Goal: Navigation & Orientation: Find specific page/section

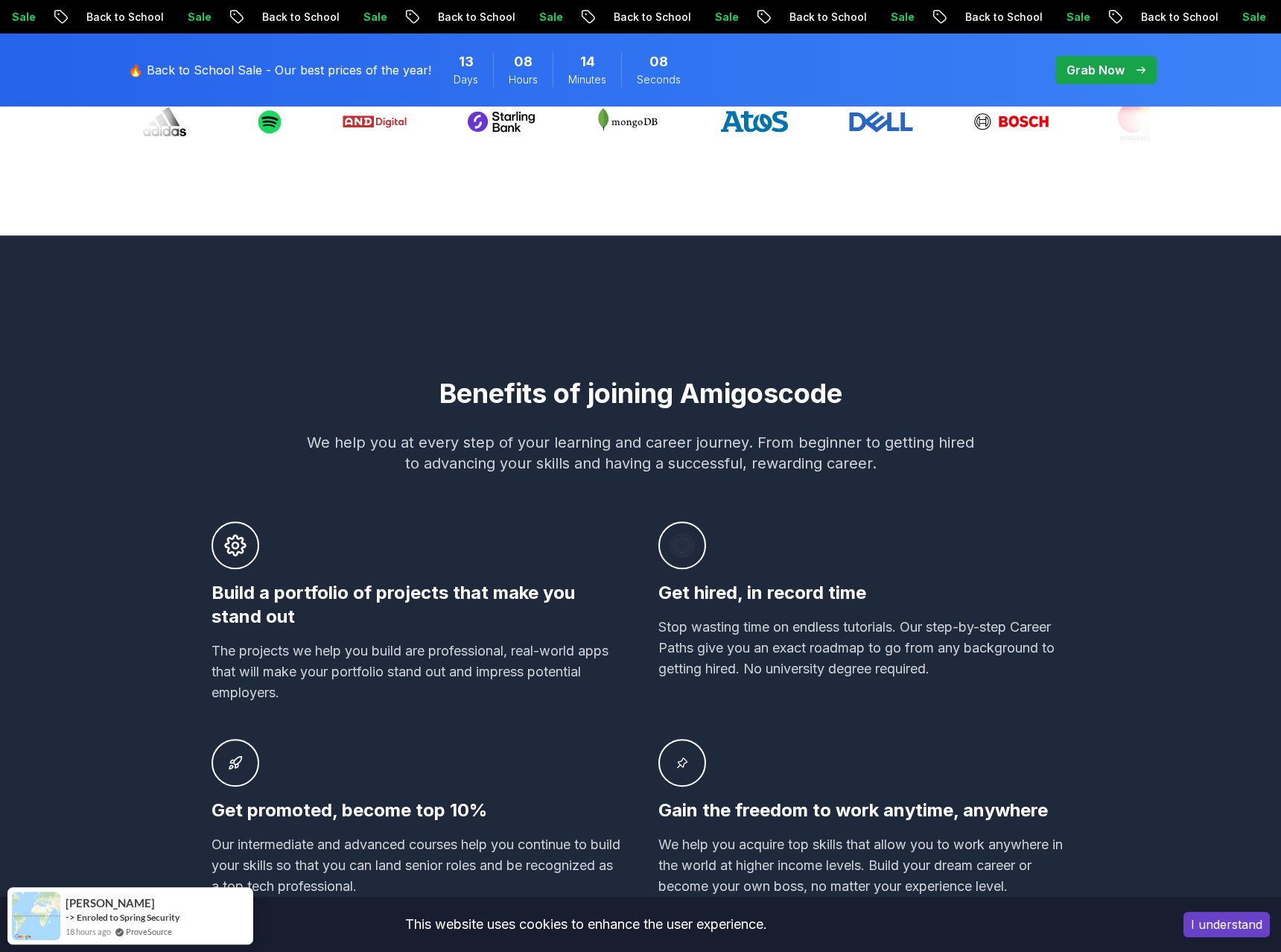
scroll to position [836, 0]
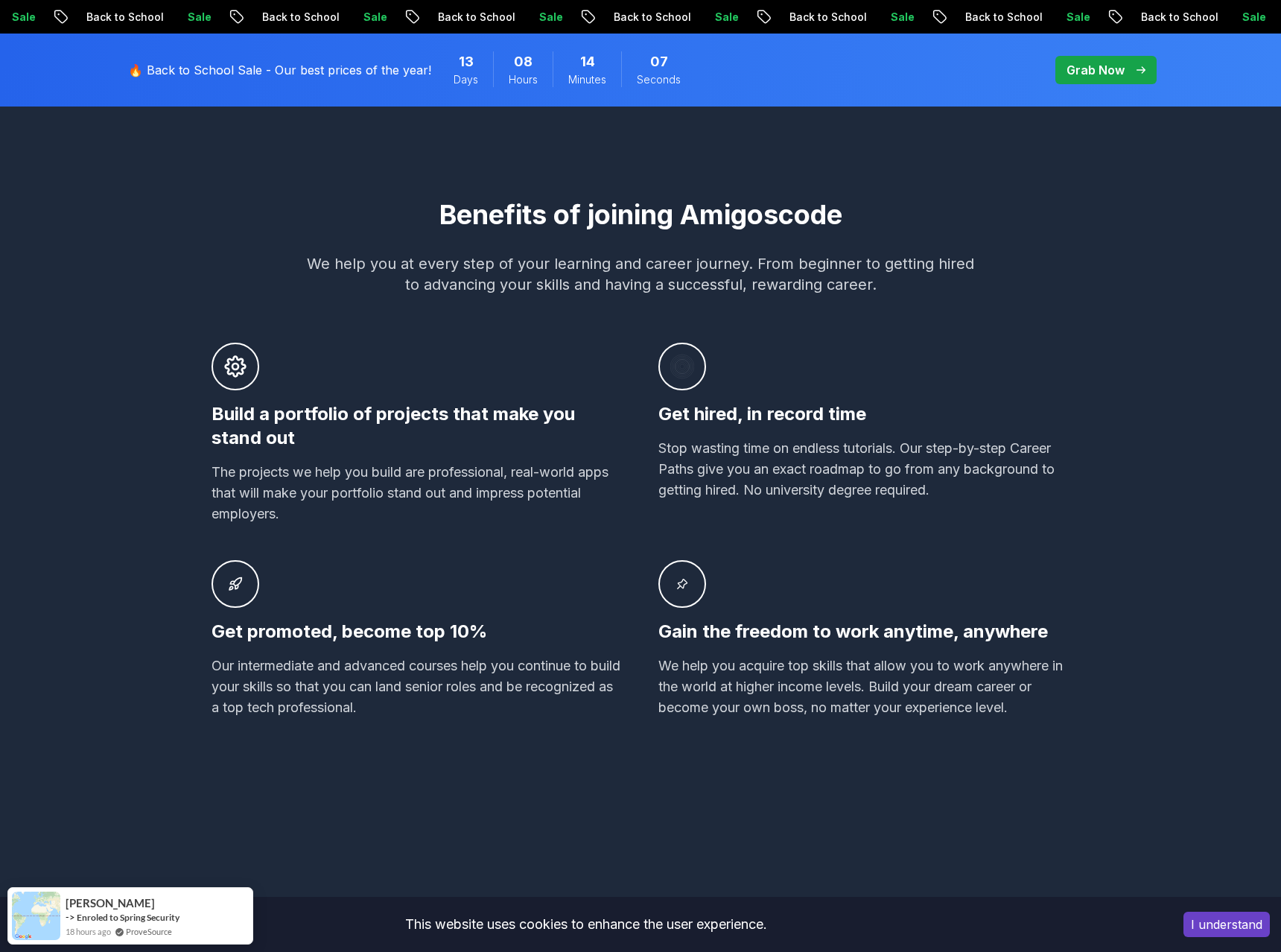
click at [252, 377] on div at bounding box center [235, 367] width 48 height 48
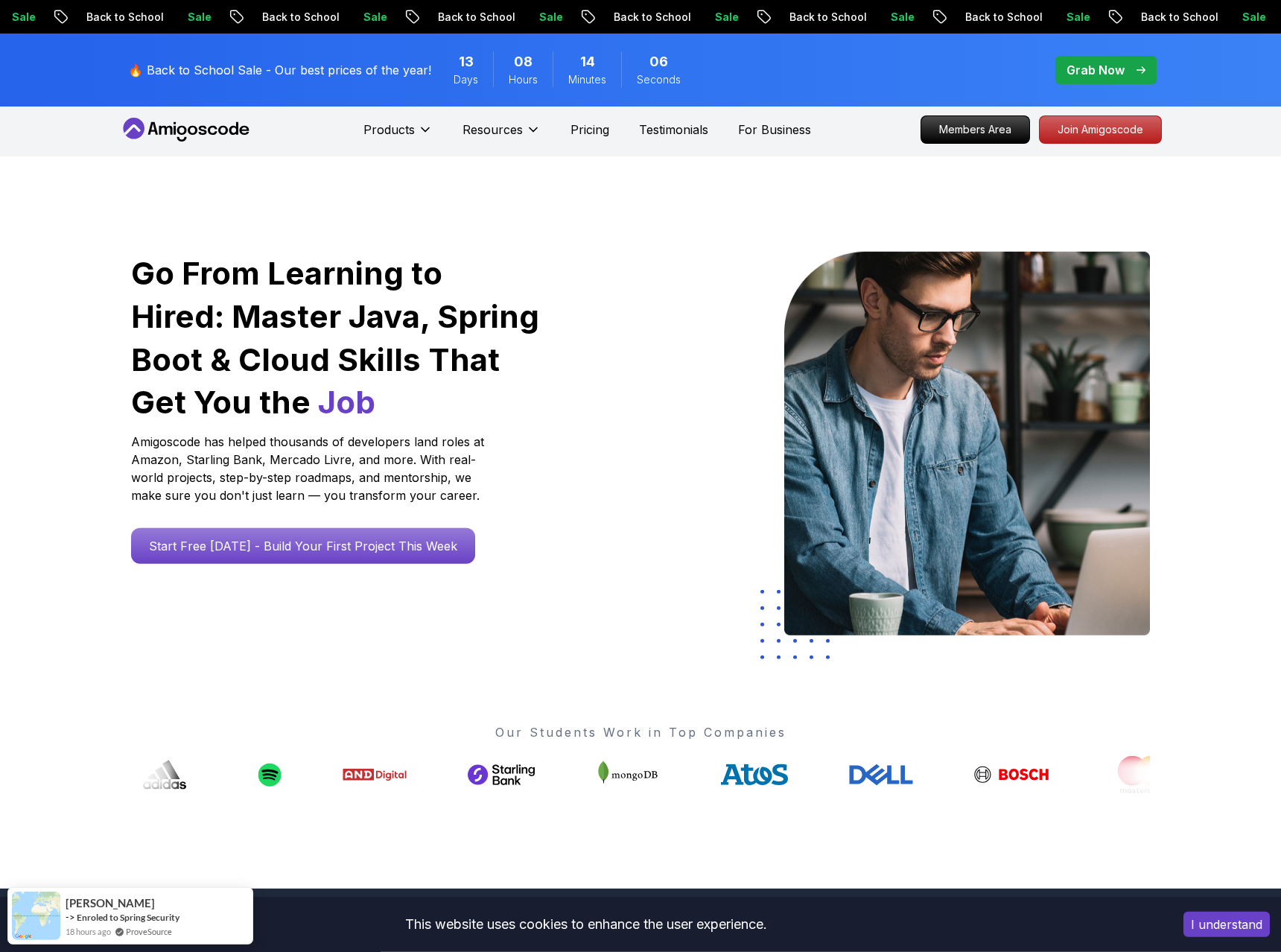
scroll to position [0, 0]
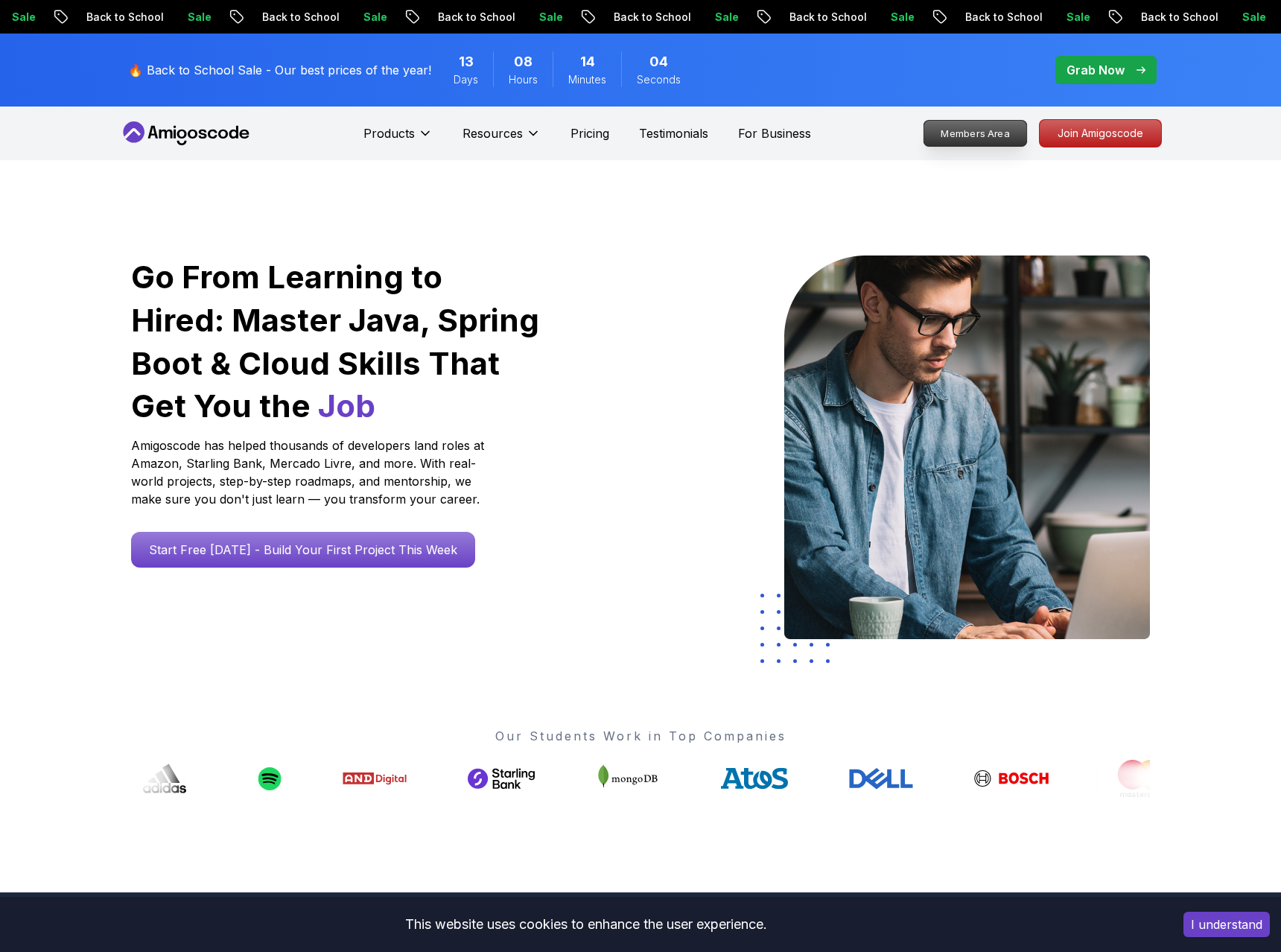
click at [998, 137] on p "Members Area" at bounding box center [975, 133] width 103 height 25
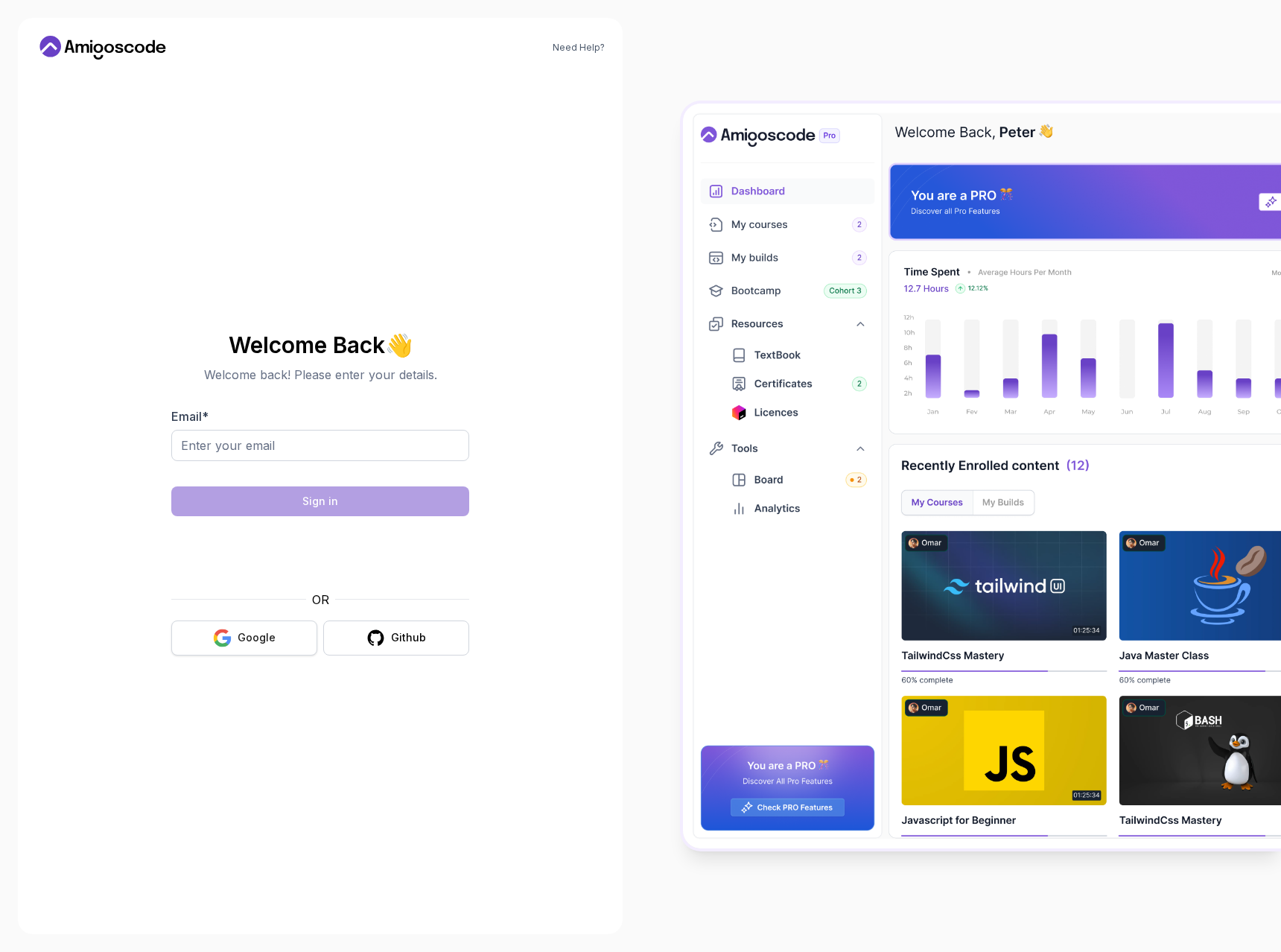
click at [242, 637] on div "Google" at bounding box center [256, 638] width 38 height 15
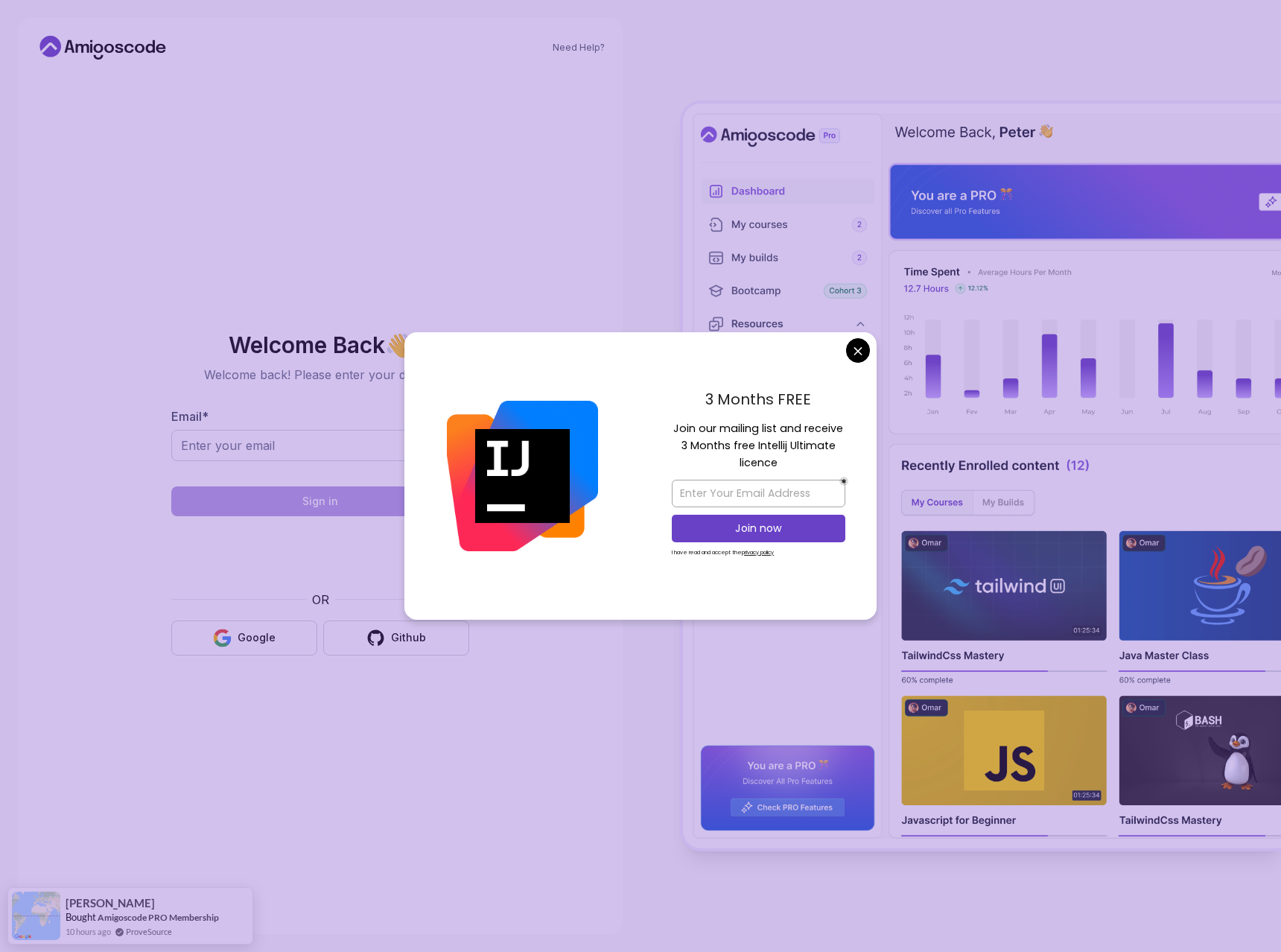
click at [862, 352] on body "Need Help? Welcome Back 👋 Welcome back! Please enter your details. Email * Sign…" at bounding box center [640, 476] width 1281 height 952
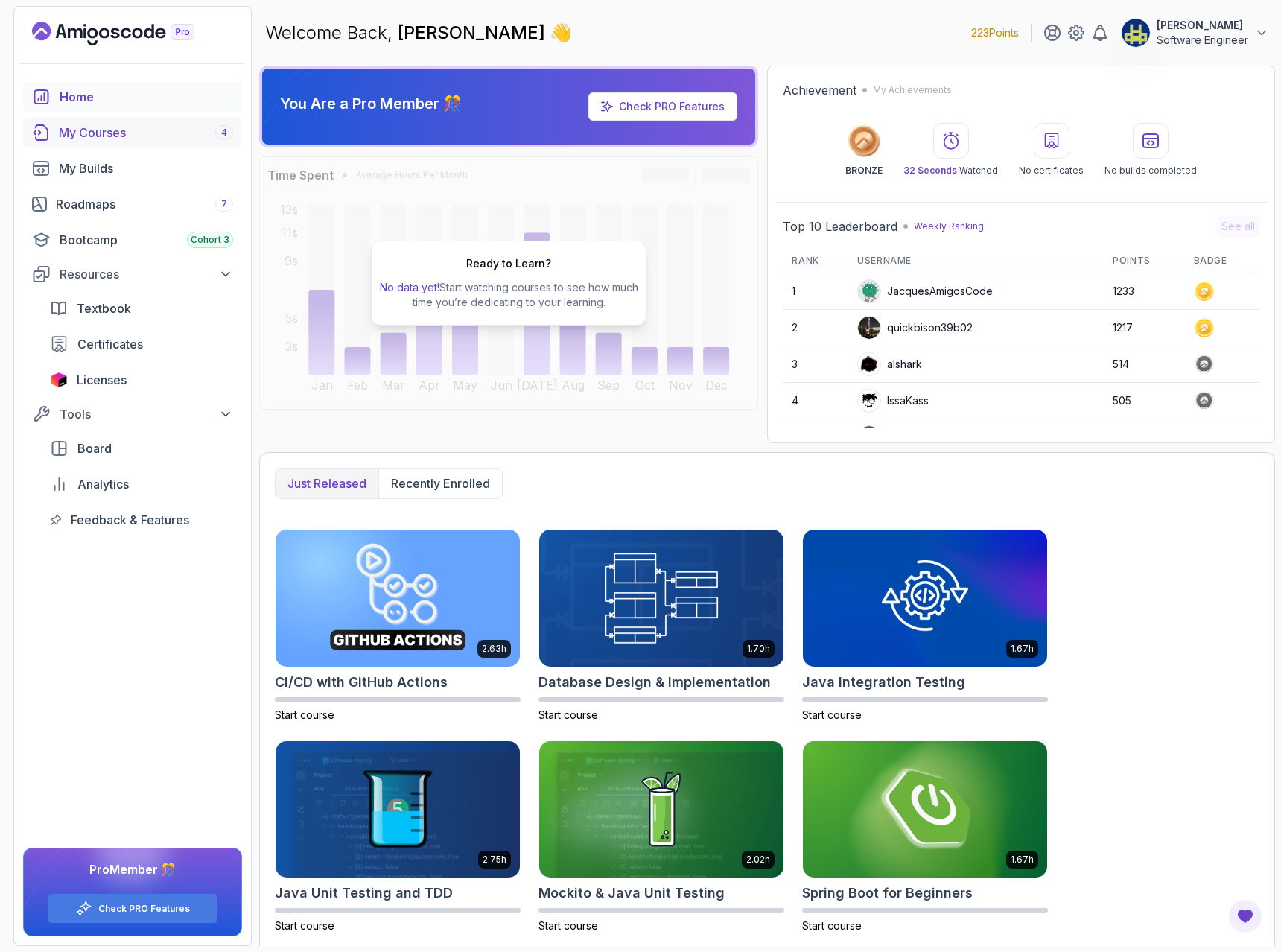
click at [115, 136] on div "My Courses 4" at bounding box center [145, 133] width 175 height 18
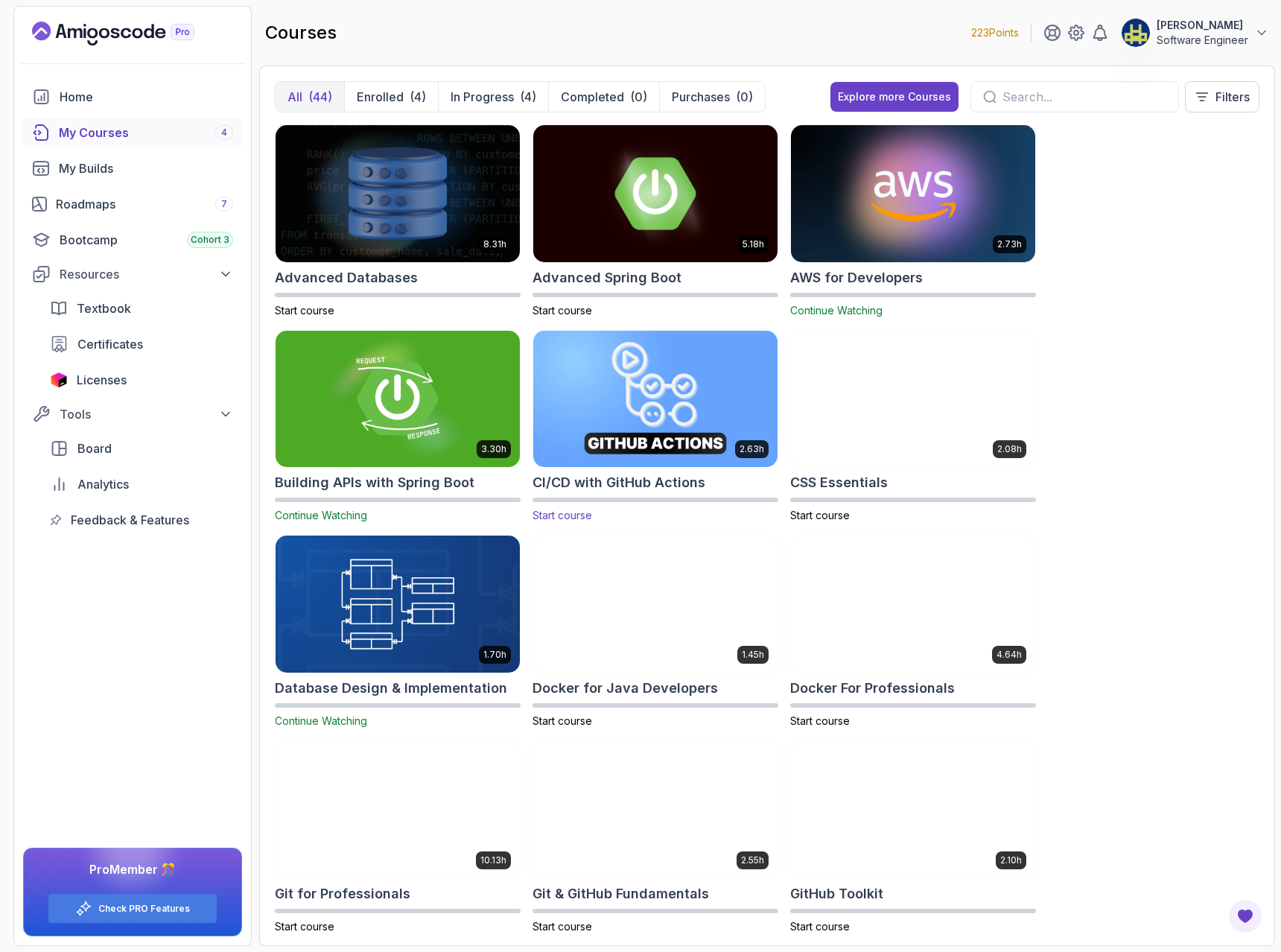
scroll to position [89, 0]
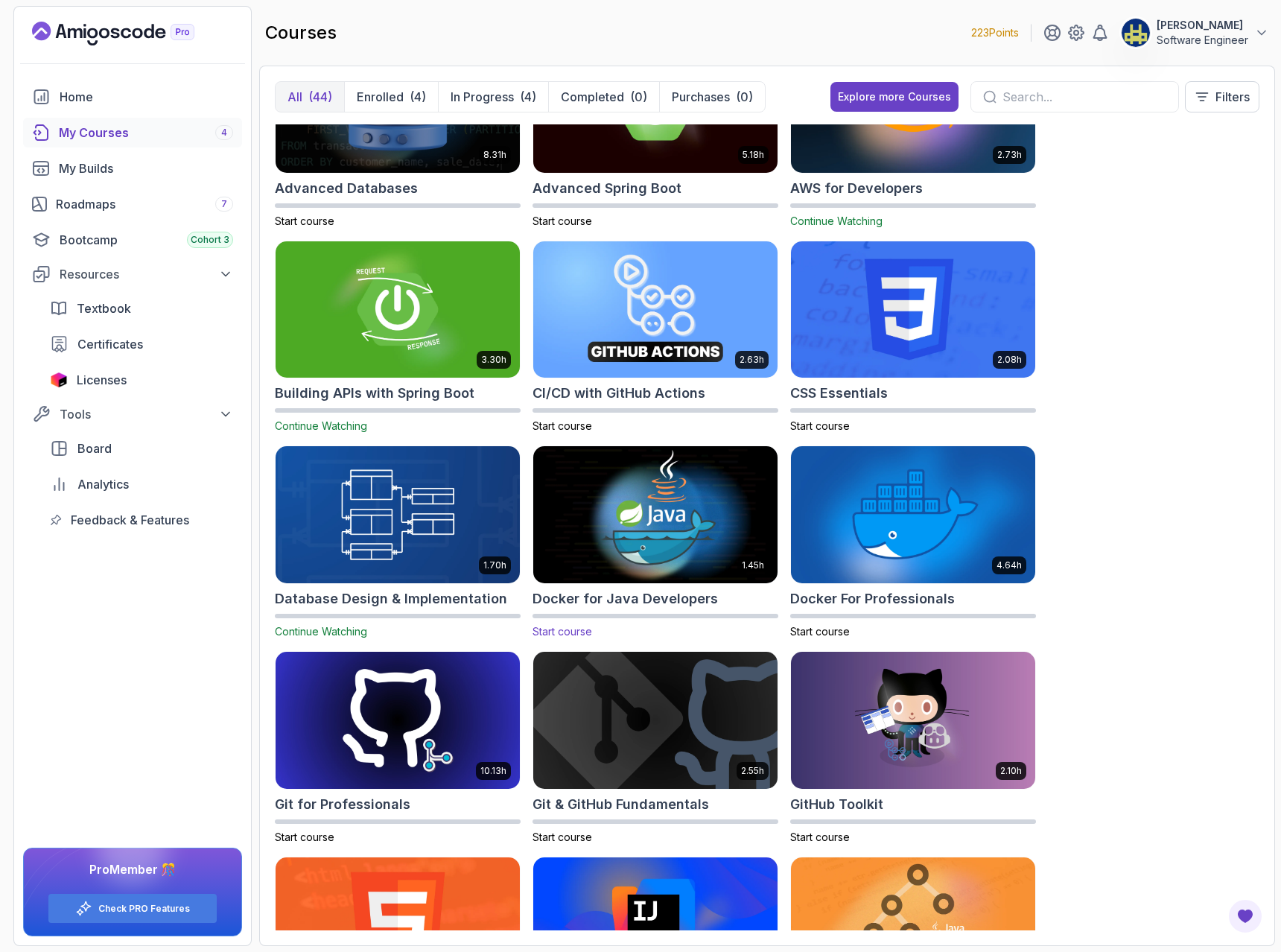
click at [659, 506] on img at bounding box center [656, 515] width 256 height 144
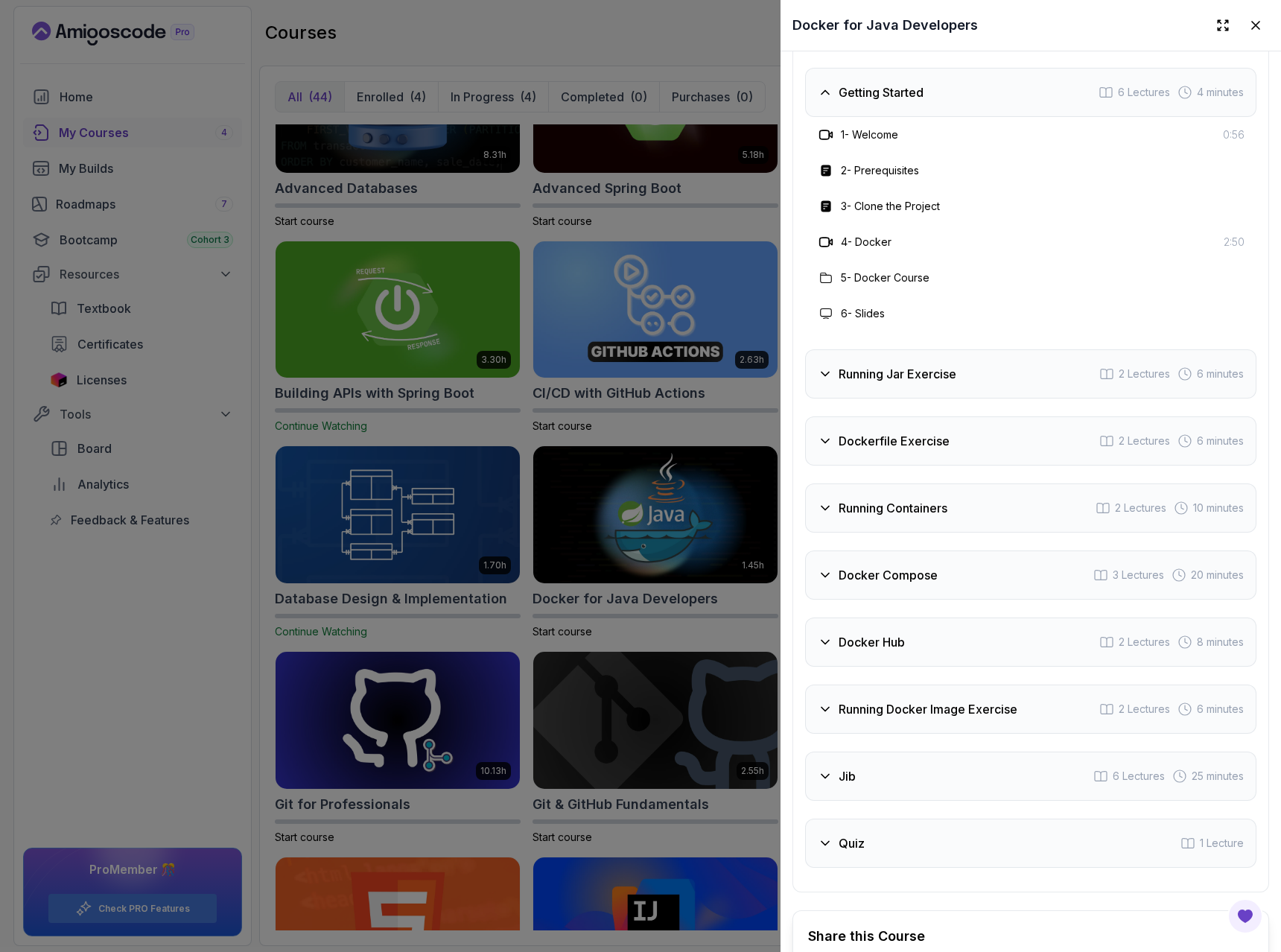
scroll to position [2503, 0]
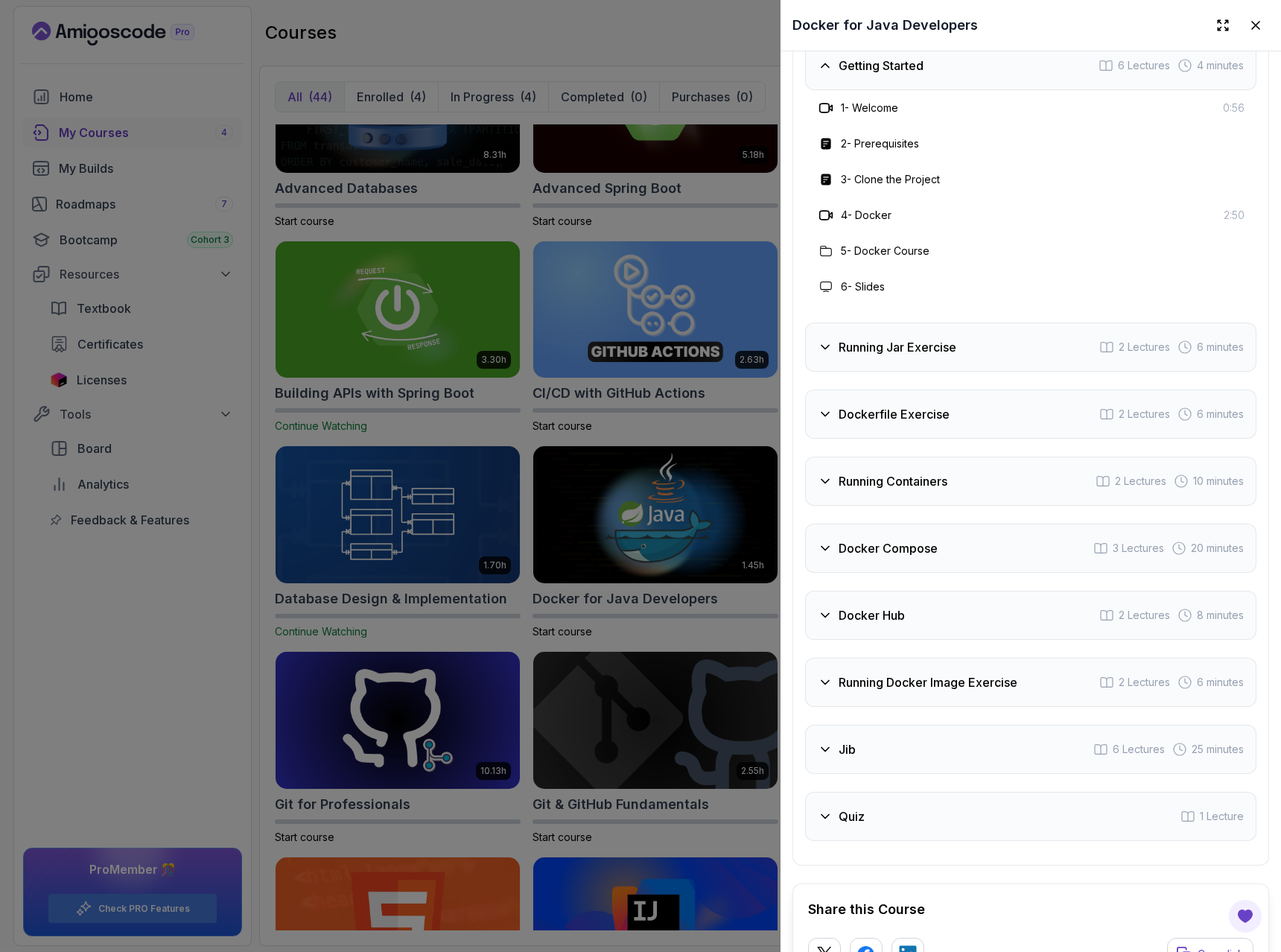
click at [832, 348] on icon at bounding box center [825, 347] width 15 height 15
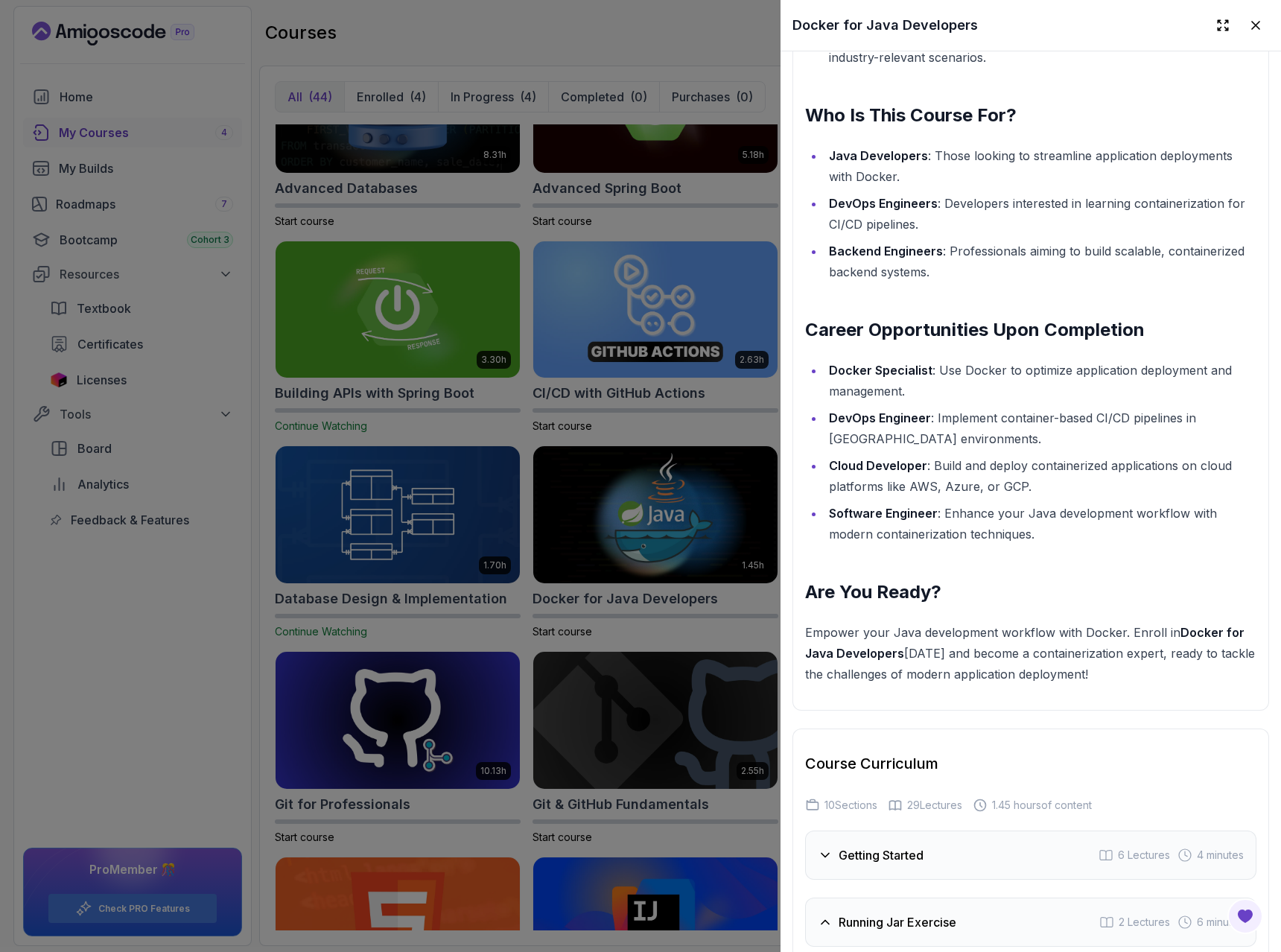
scroll to position [1534, 0]
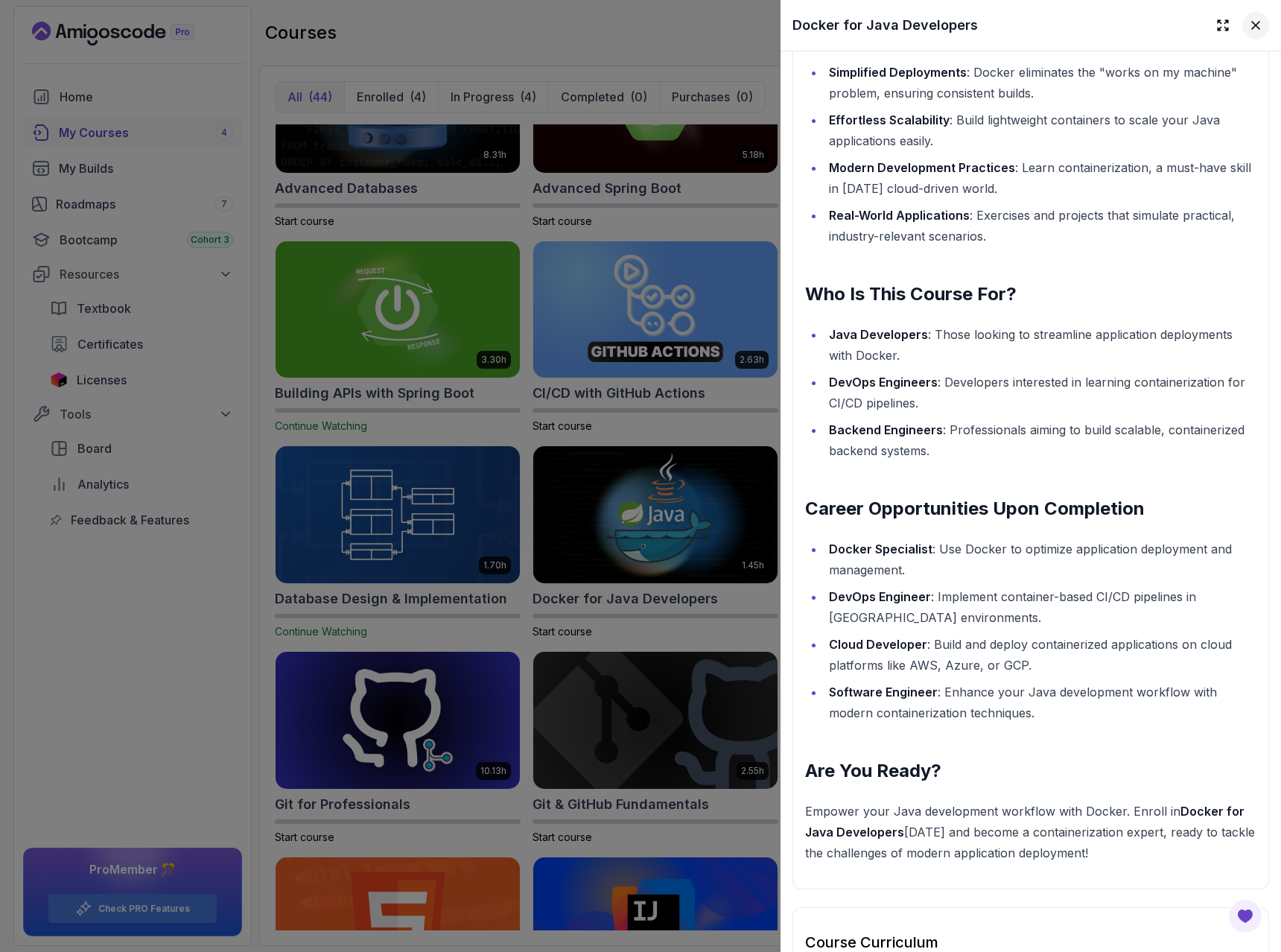
click at [1254, 28] on icon at bounding box center [1256, 25] width 15 height 15
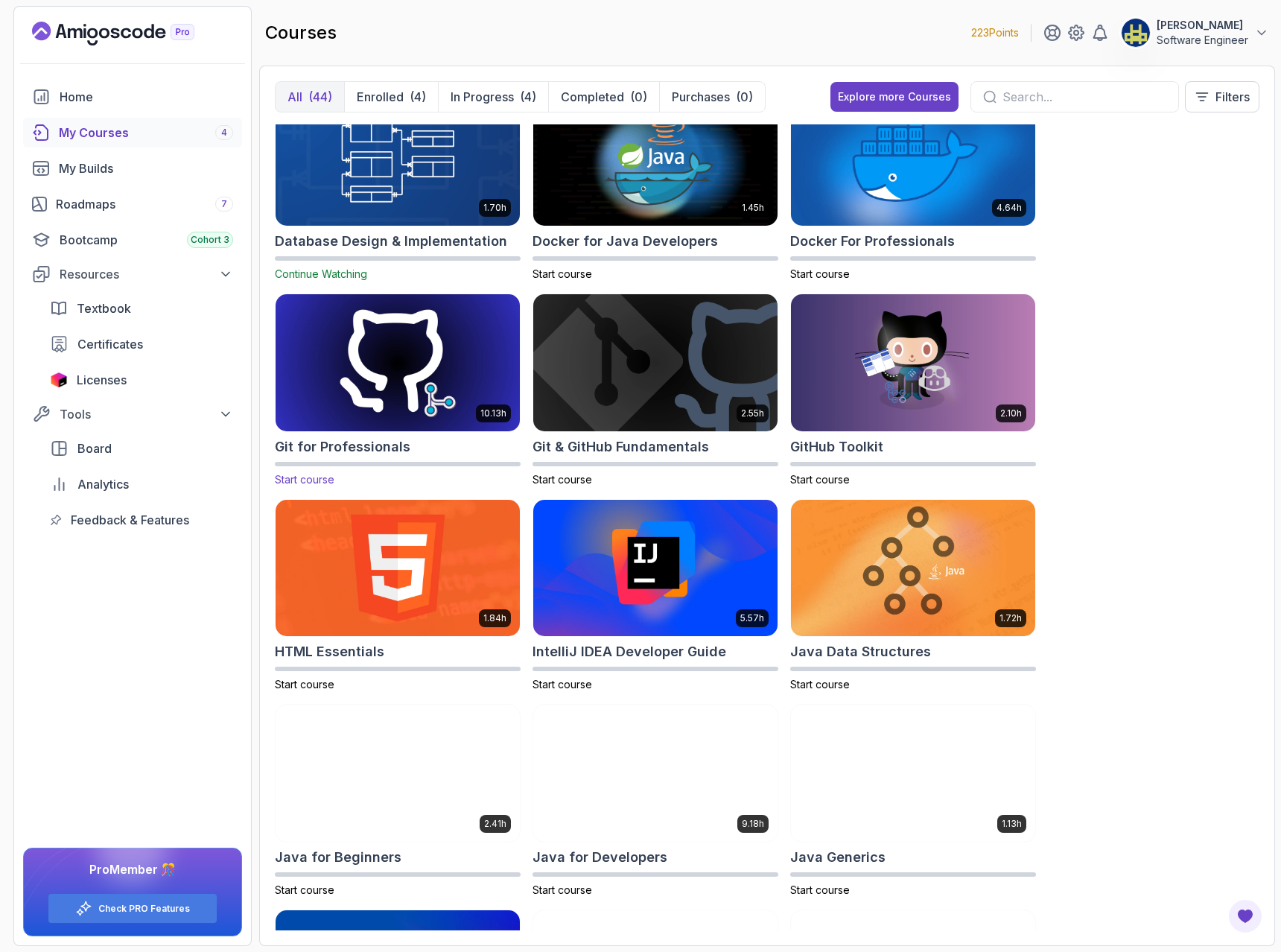
scroll to position [536, 0]
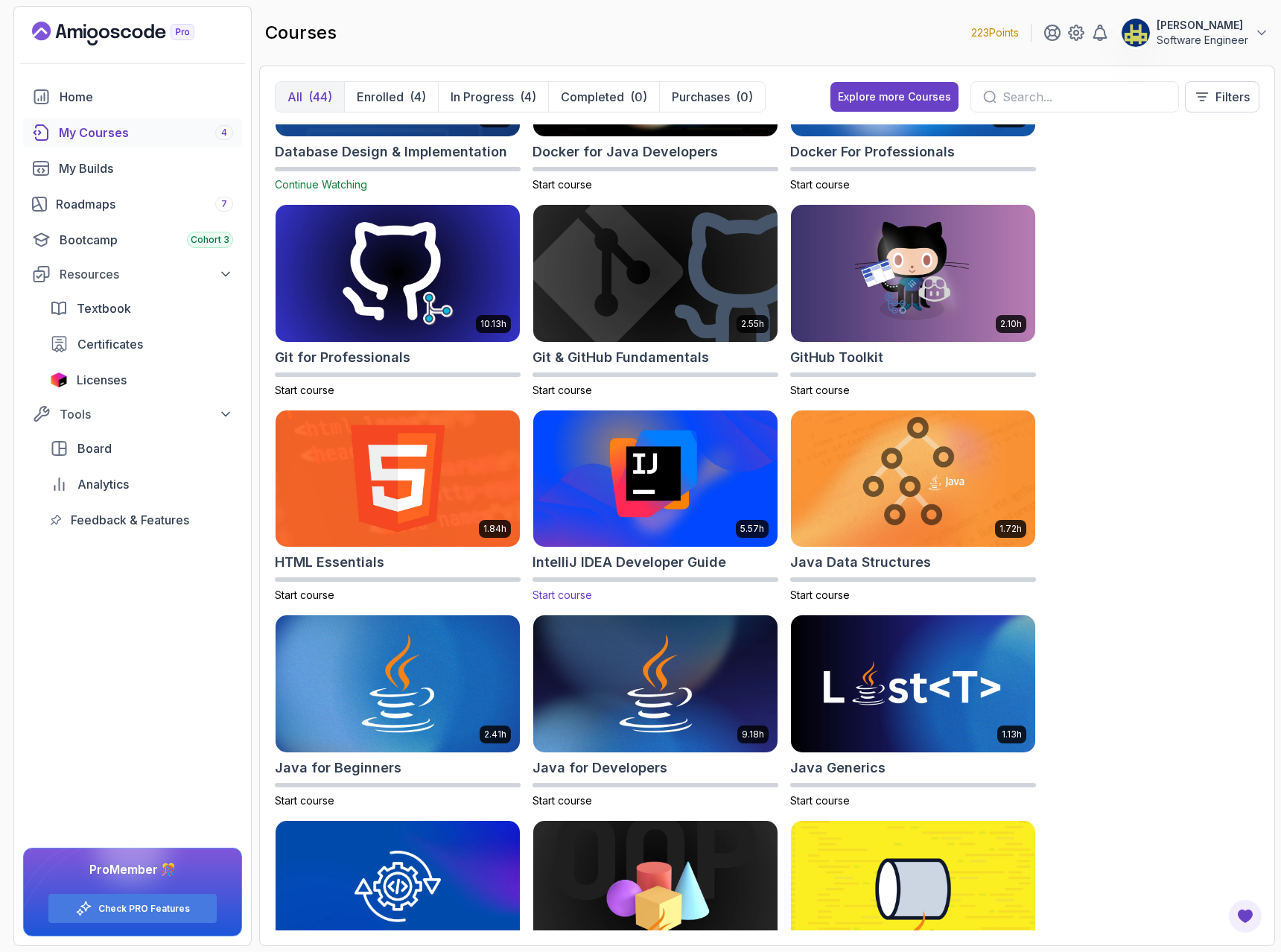
click at [591, 471] on img at bounding box center [656, 479] width 256 height 144
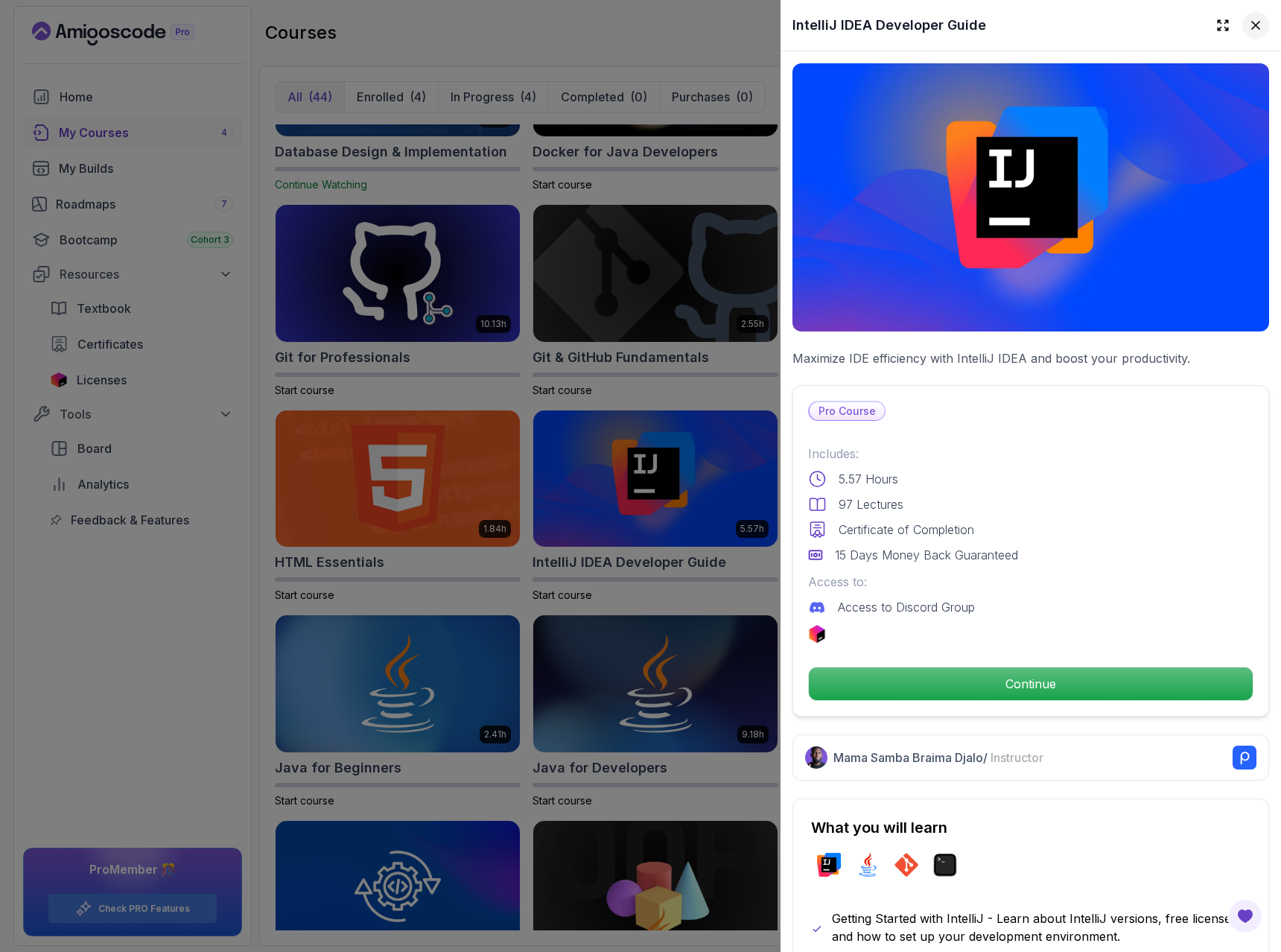
click at [1260, 25] on icon at bounding box center [1256, 25] width 15 height 15
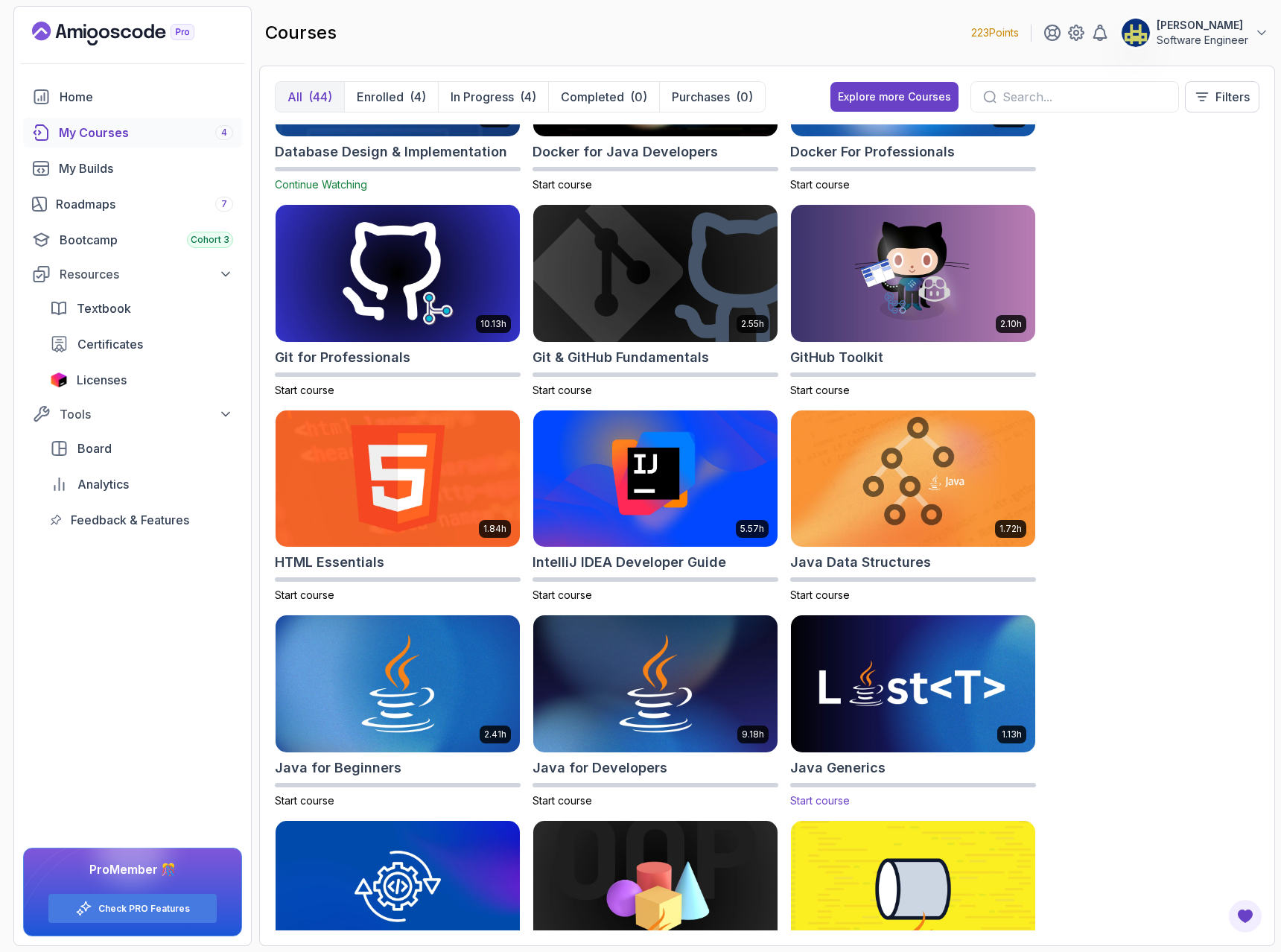
scroll to position [804, 0]
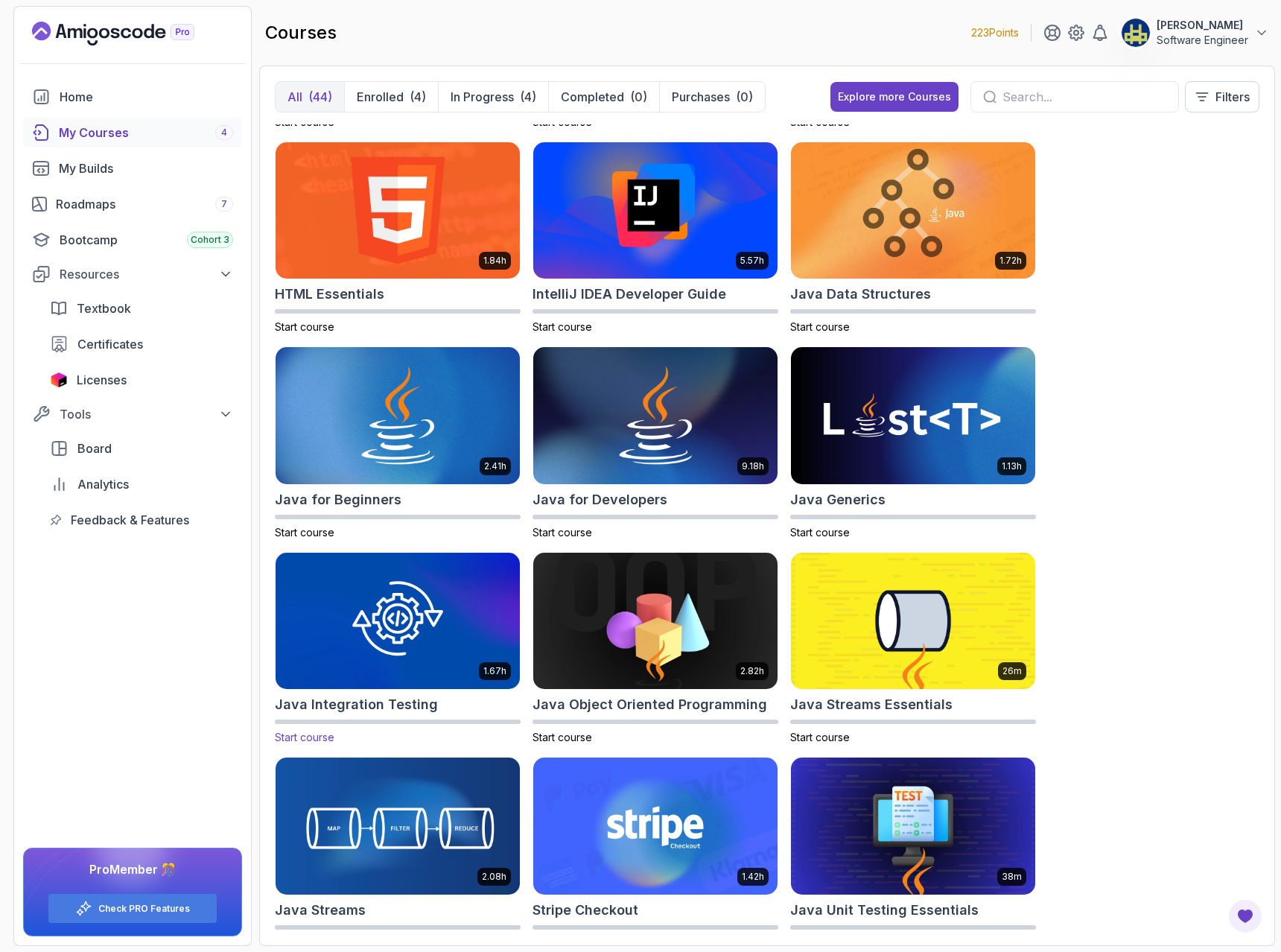
click at [442, 588] on img at bounding box center [398, 621] width 256 height 144
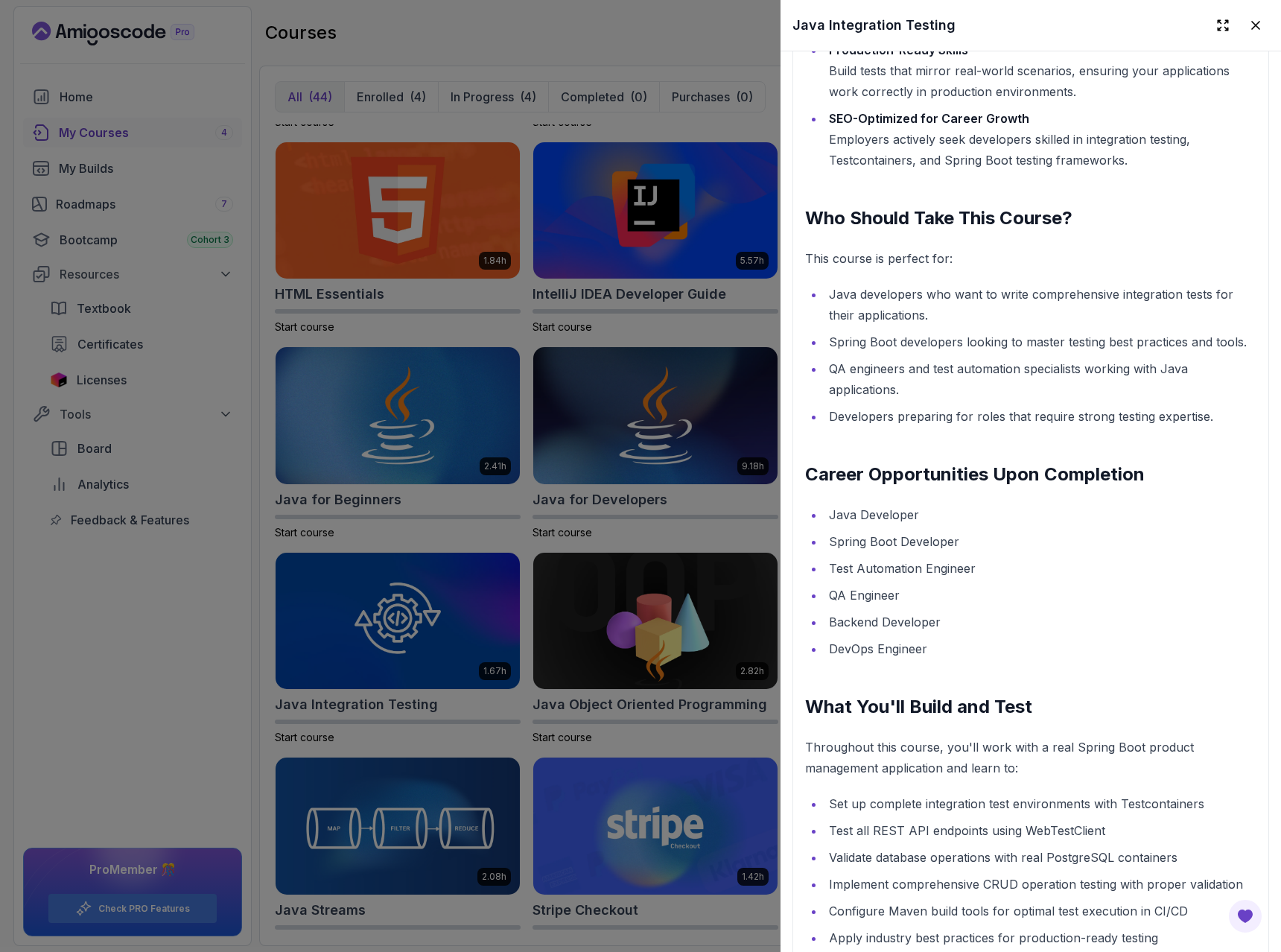
scroll to position [2145, 0]
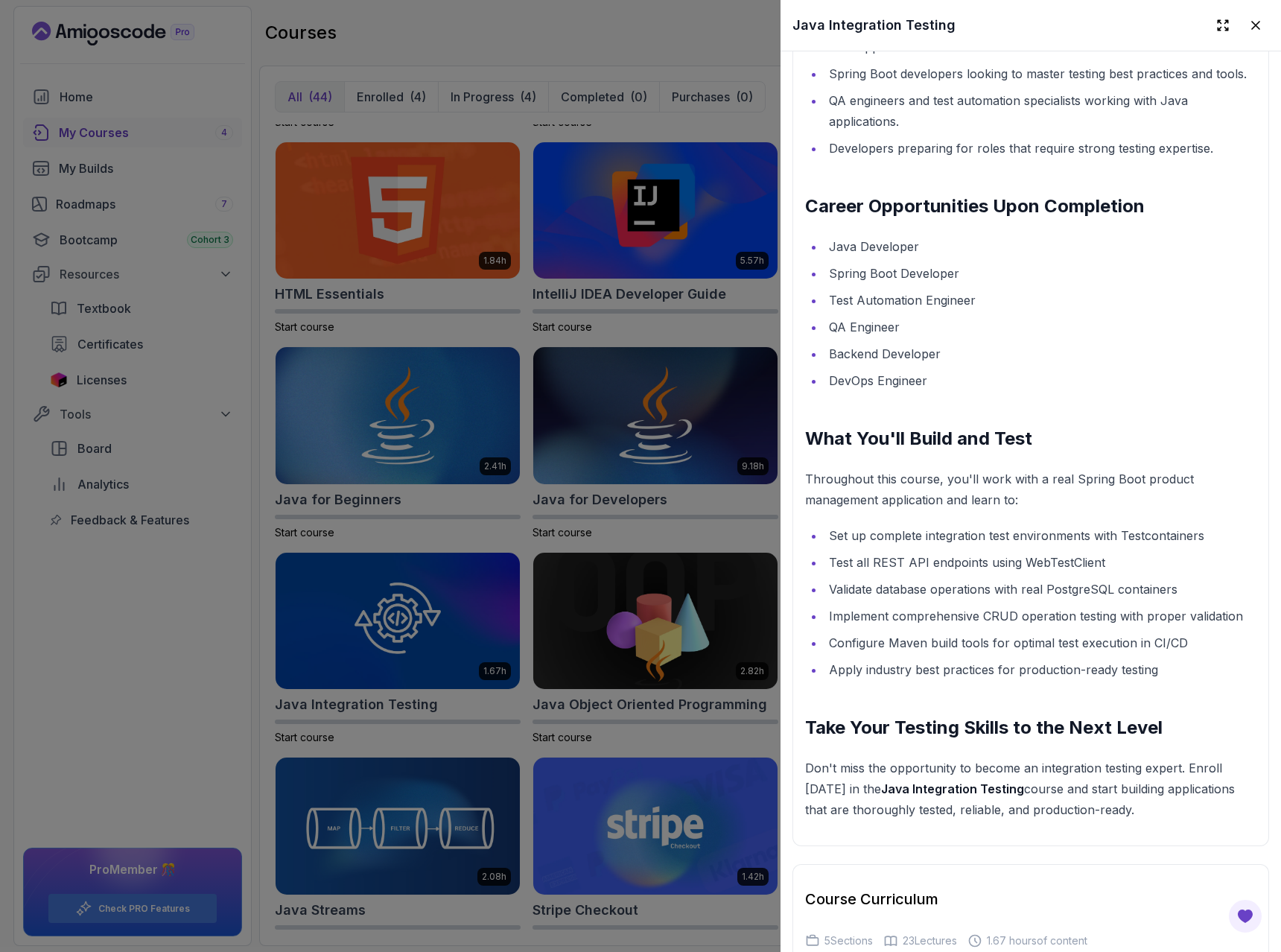
click at [75, 648] on div at bounding box center [640, 476] width 1281 height 952
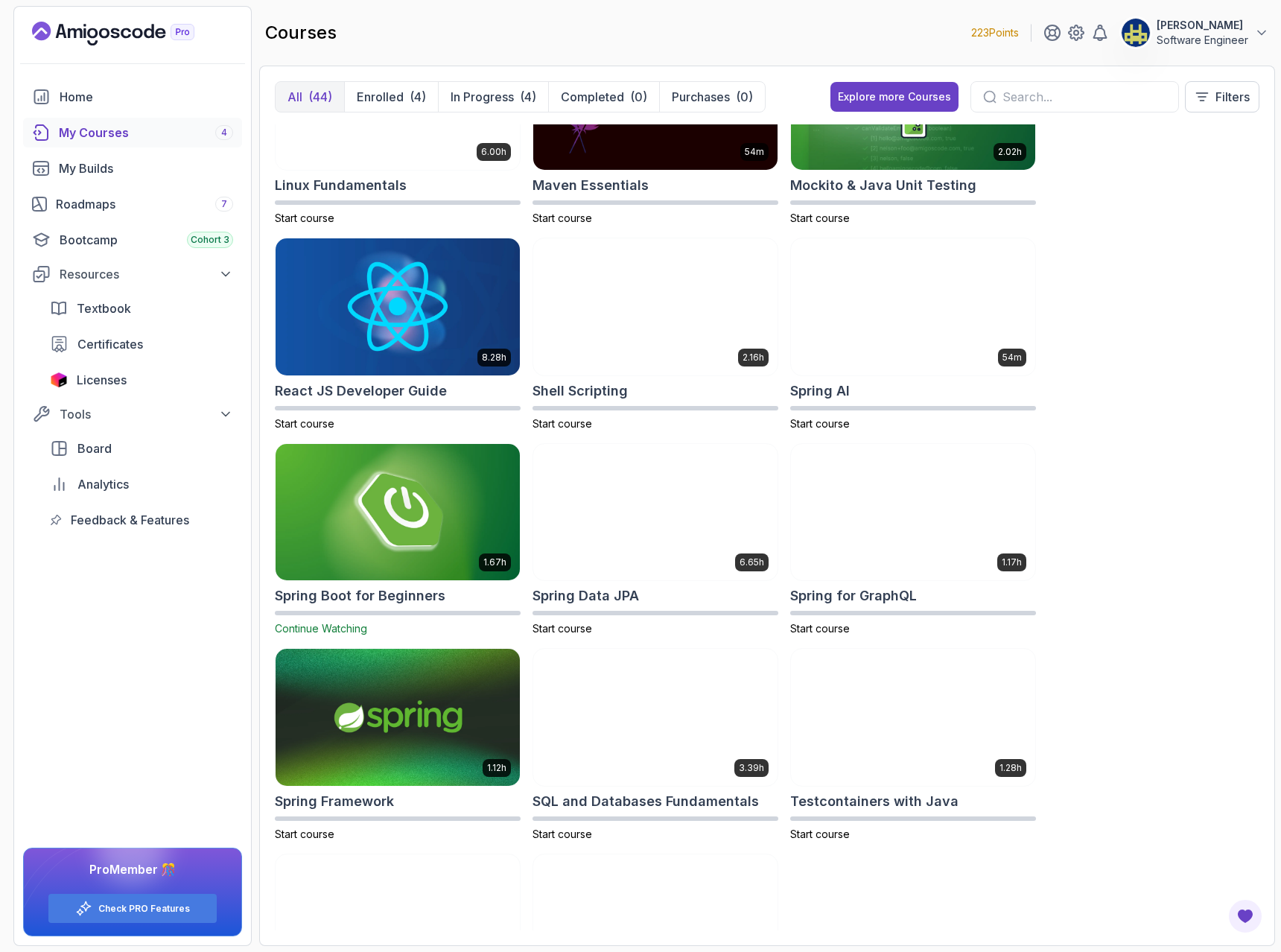
scroll to position [2280, 0]
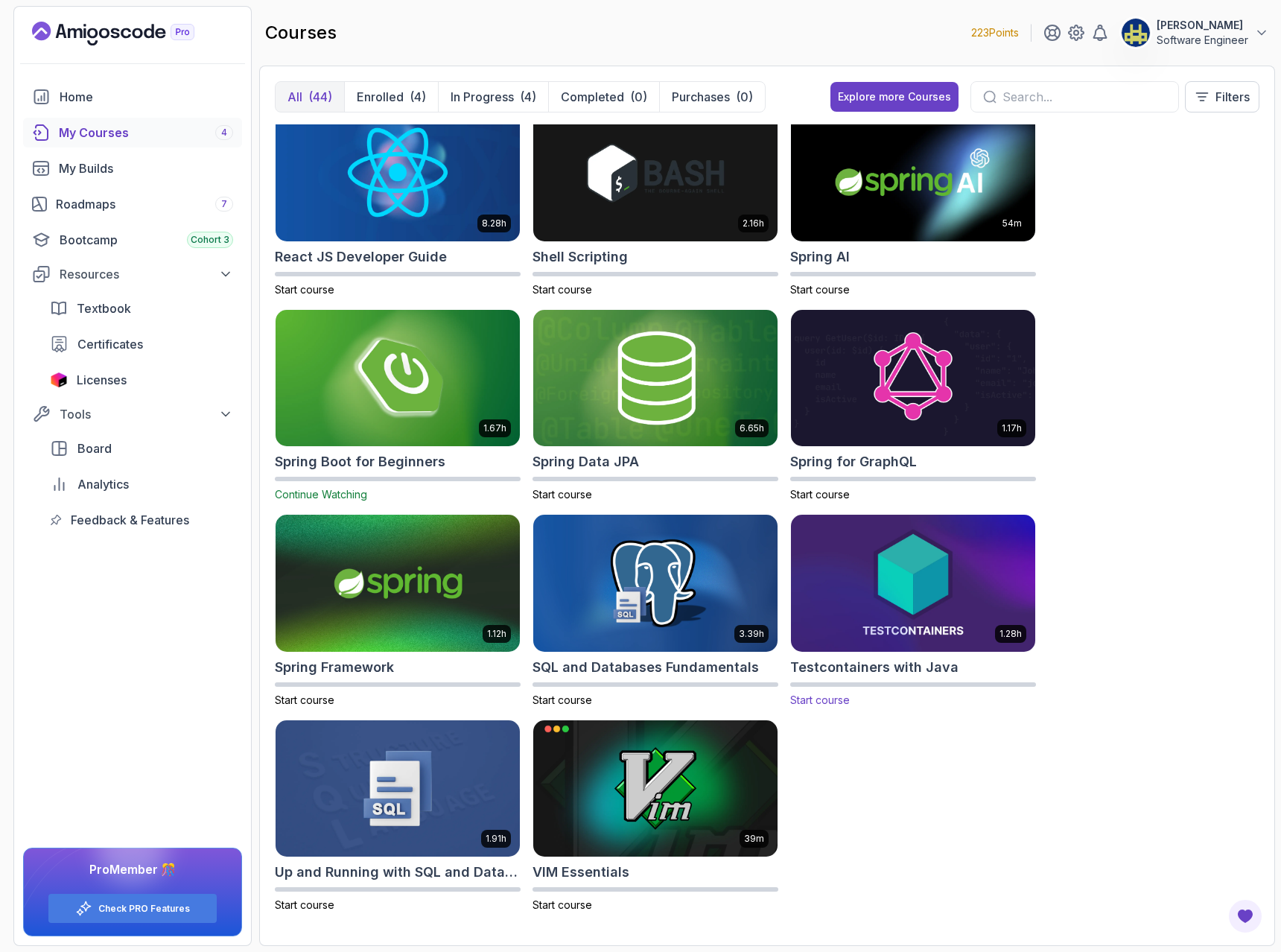
click at [974, 564] on img at bounding box center [913, 584] width 256 height 144
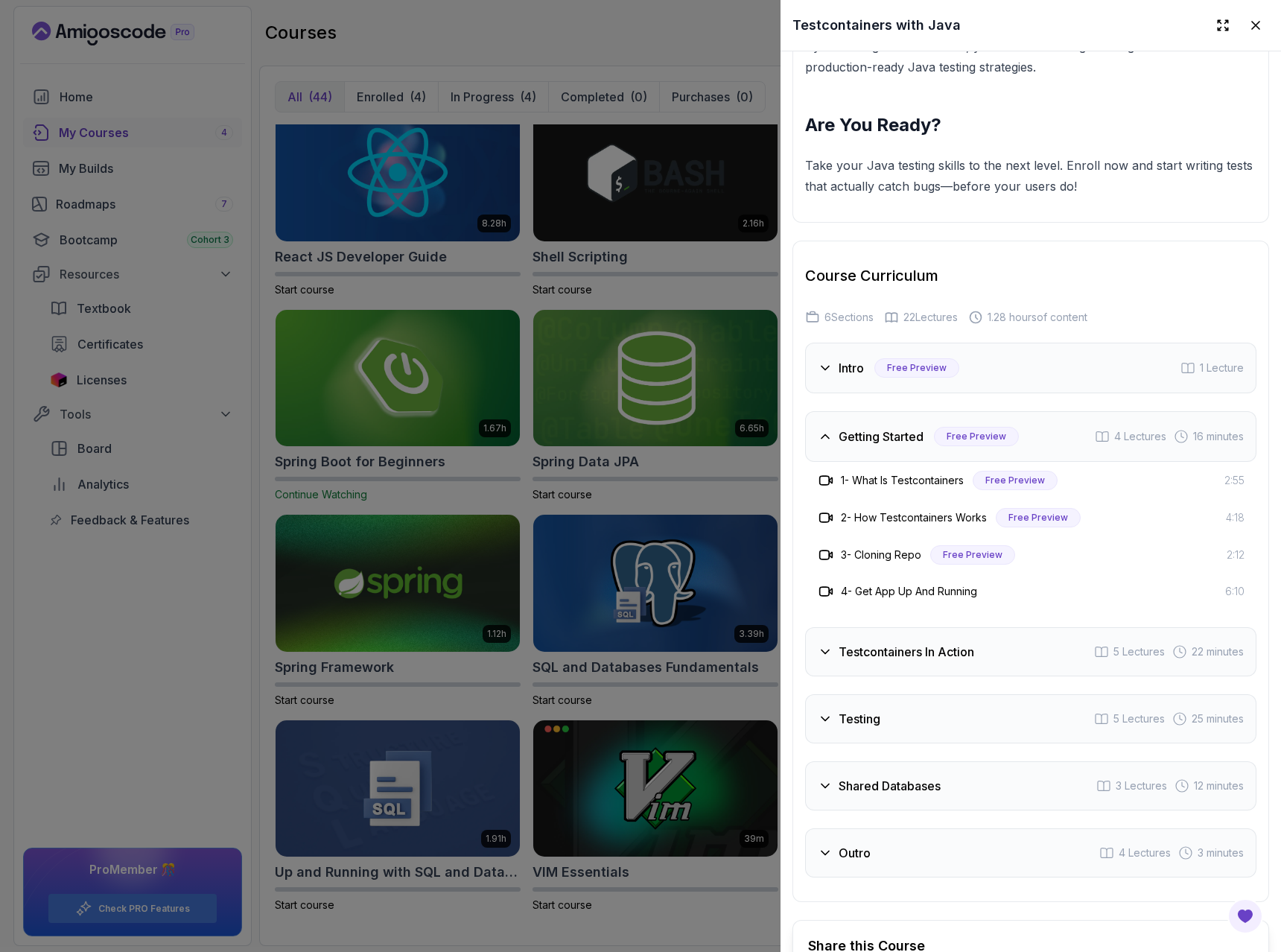
scroll to position [2413, 0]
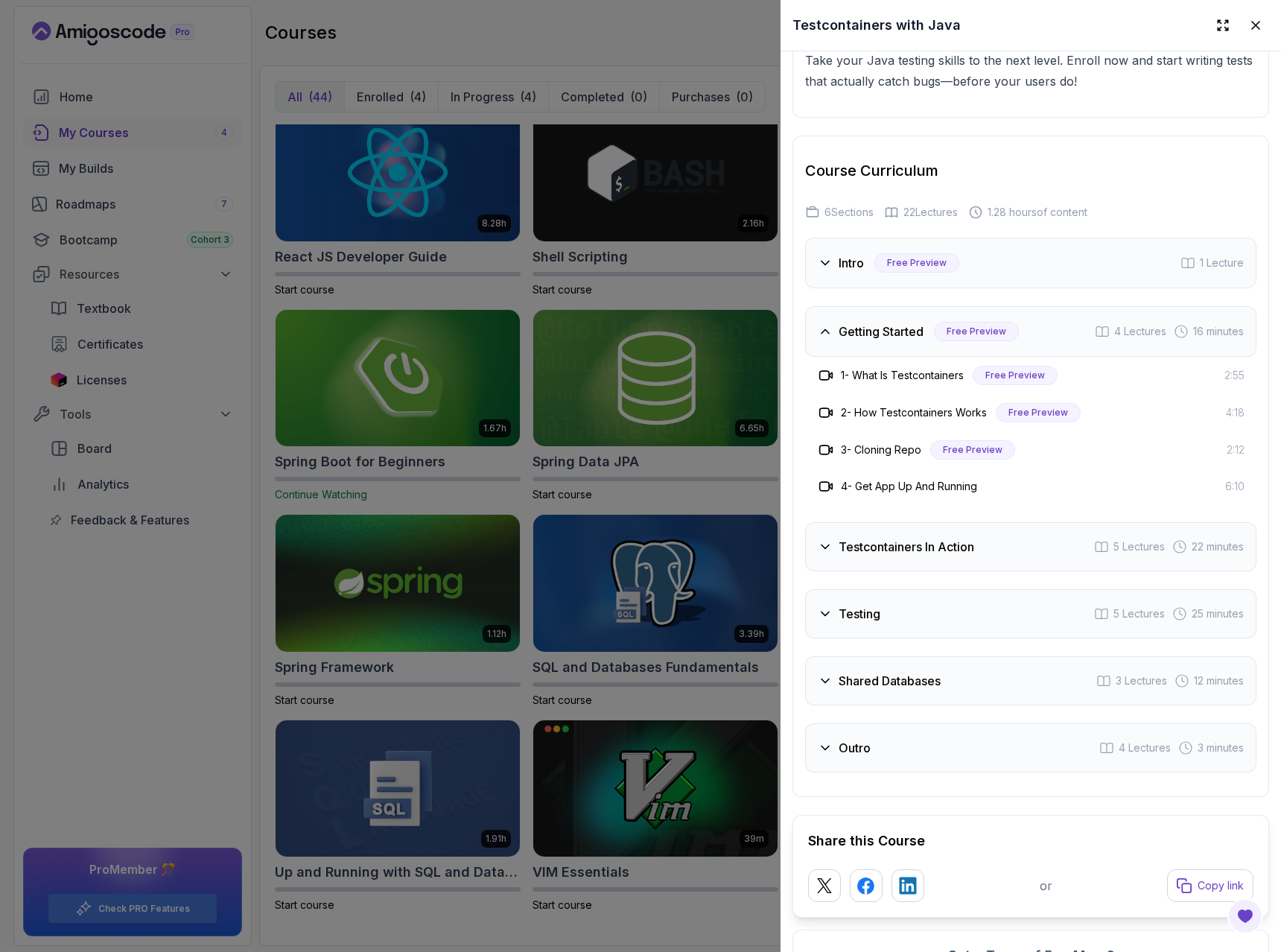
click at [932, 549] on h3 "Testcontainers In Action" at bounding box center [906, 546] width 136 height 18
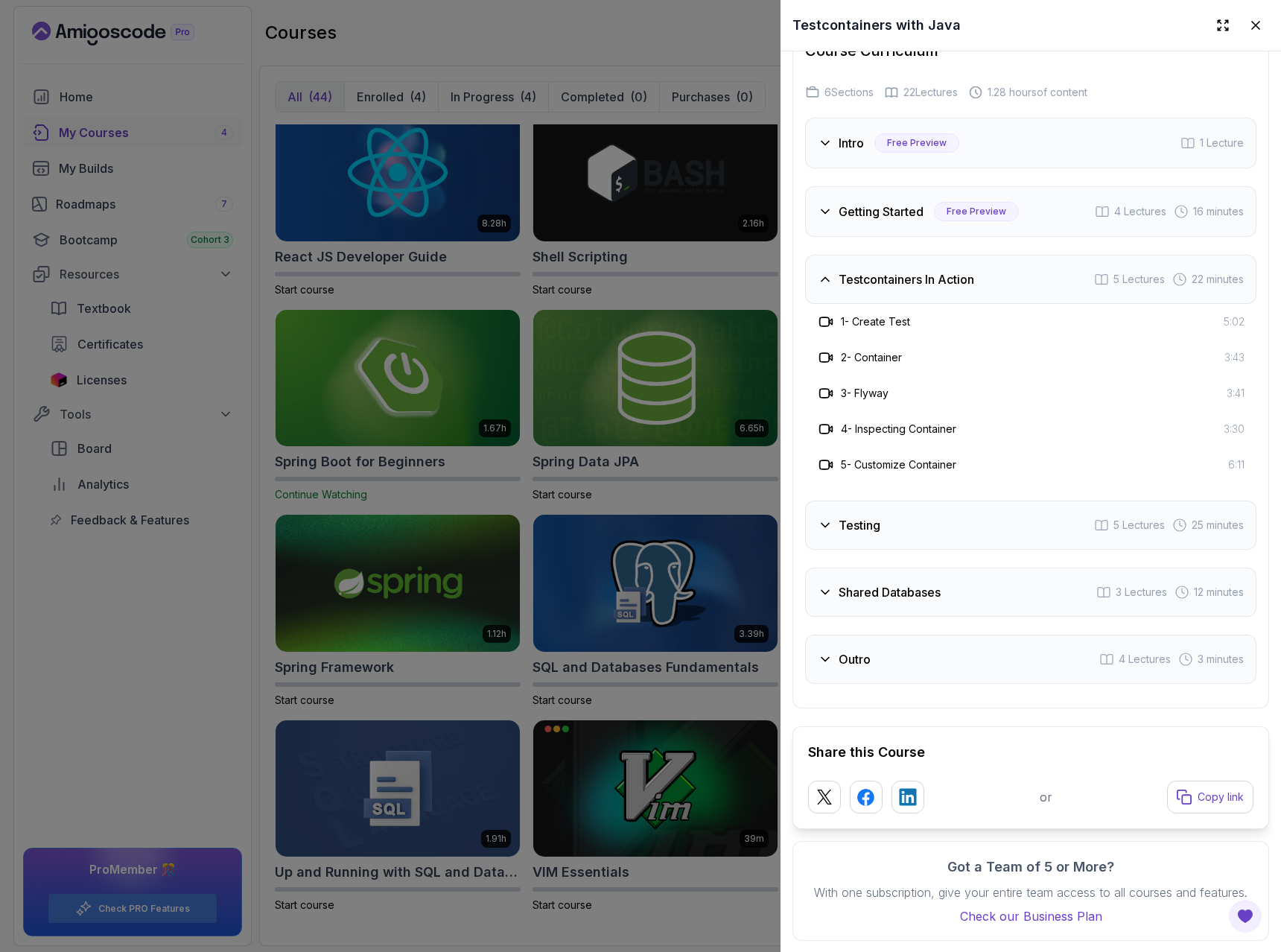
scroll to position [2534, 0]
click at [928, 596] on h3 "Shared Databases" at bounding box center [890, 591] width 102 height 18
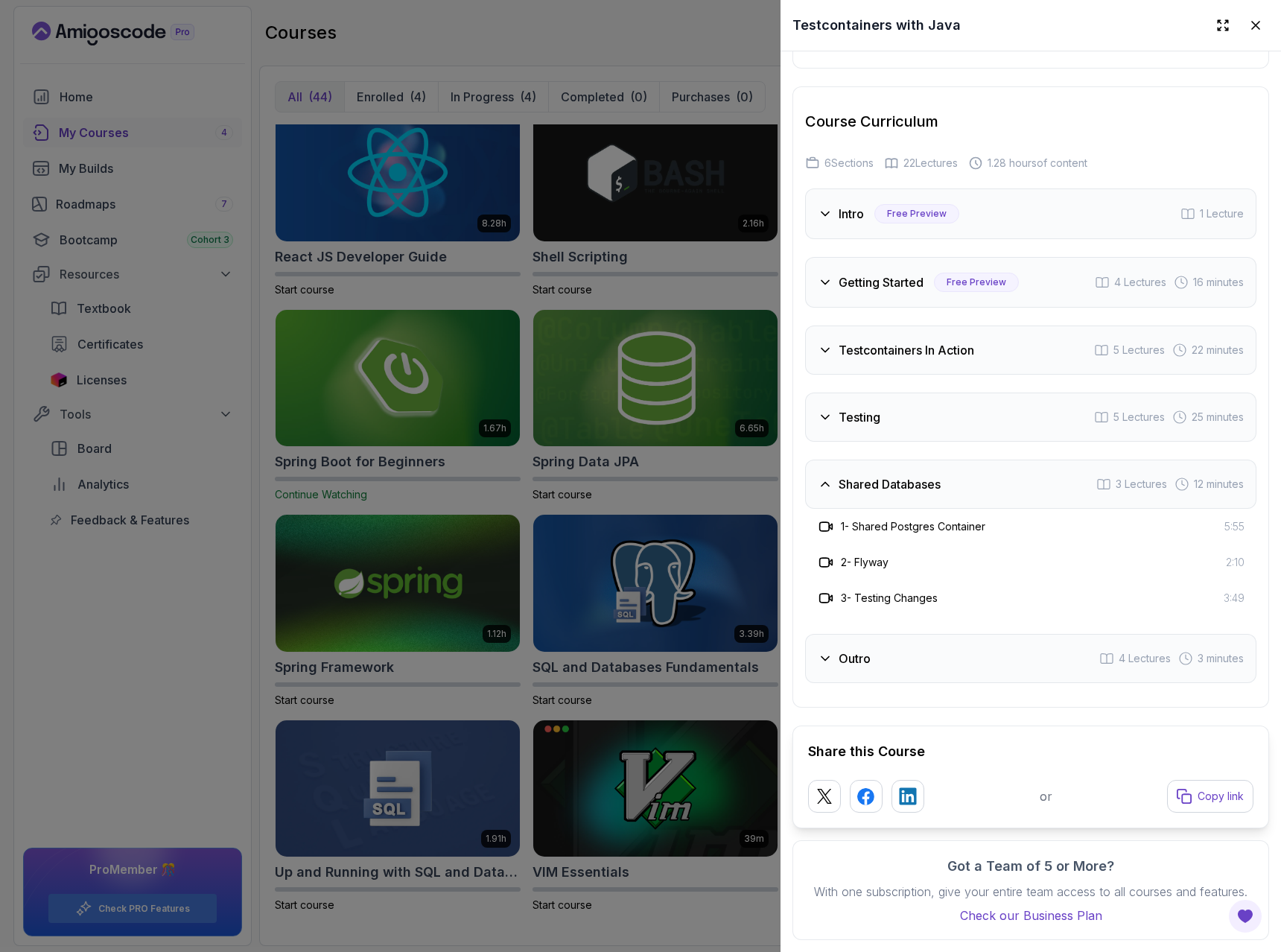
scroll to position [2462, 0]
click at [171, 649] on div at bounding box center [640, 476] width 1281 height 952
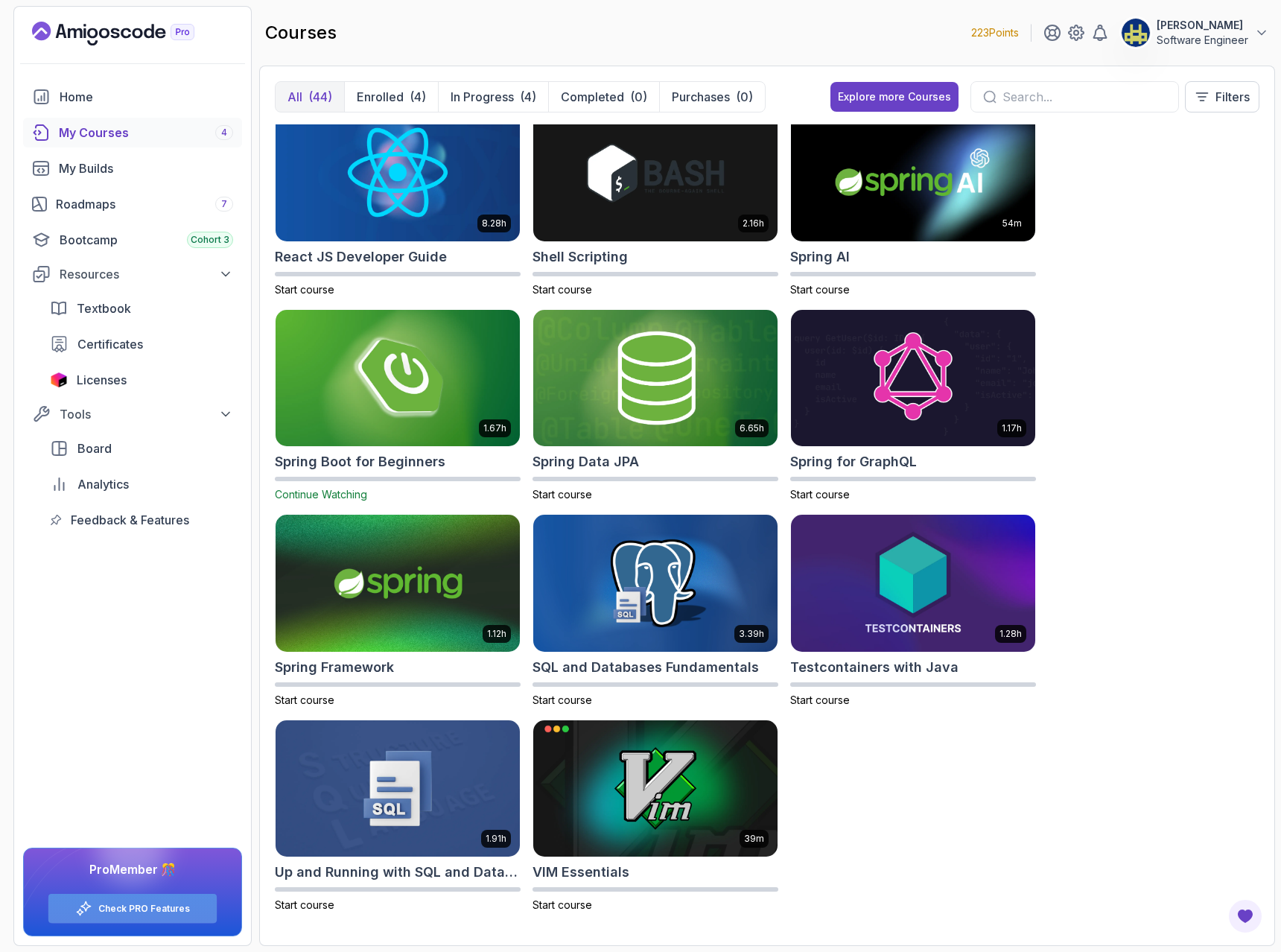
click at [154, 917] on div "Check PRO Features" at bounding box center [133, 908] width 169 height 29
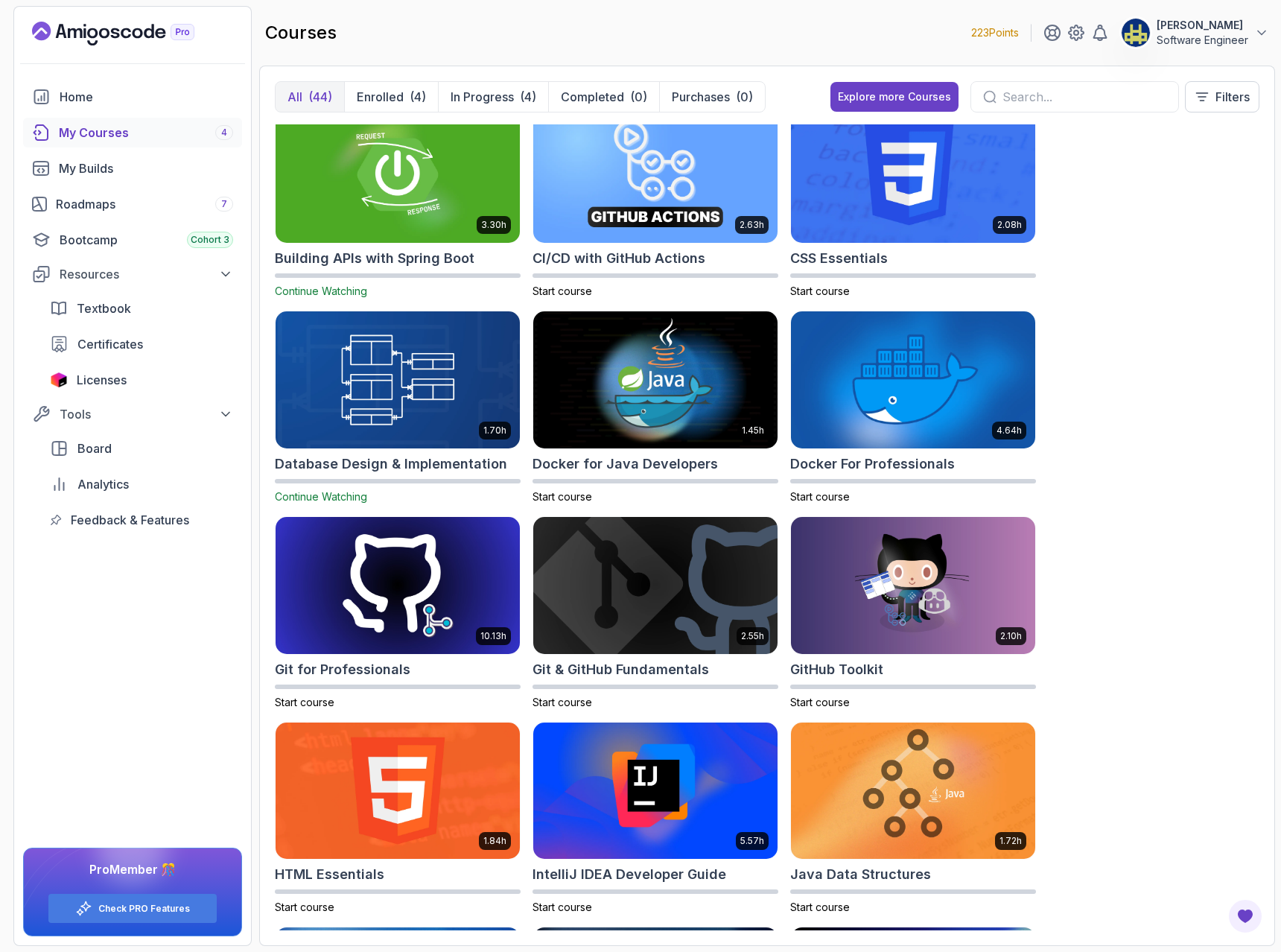
scroll to position [0, 0]
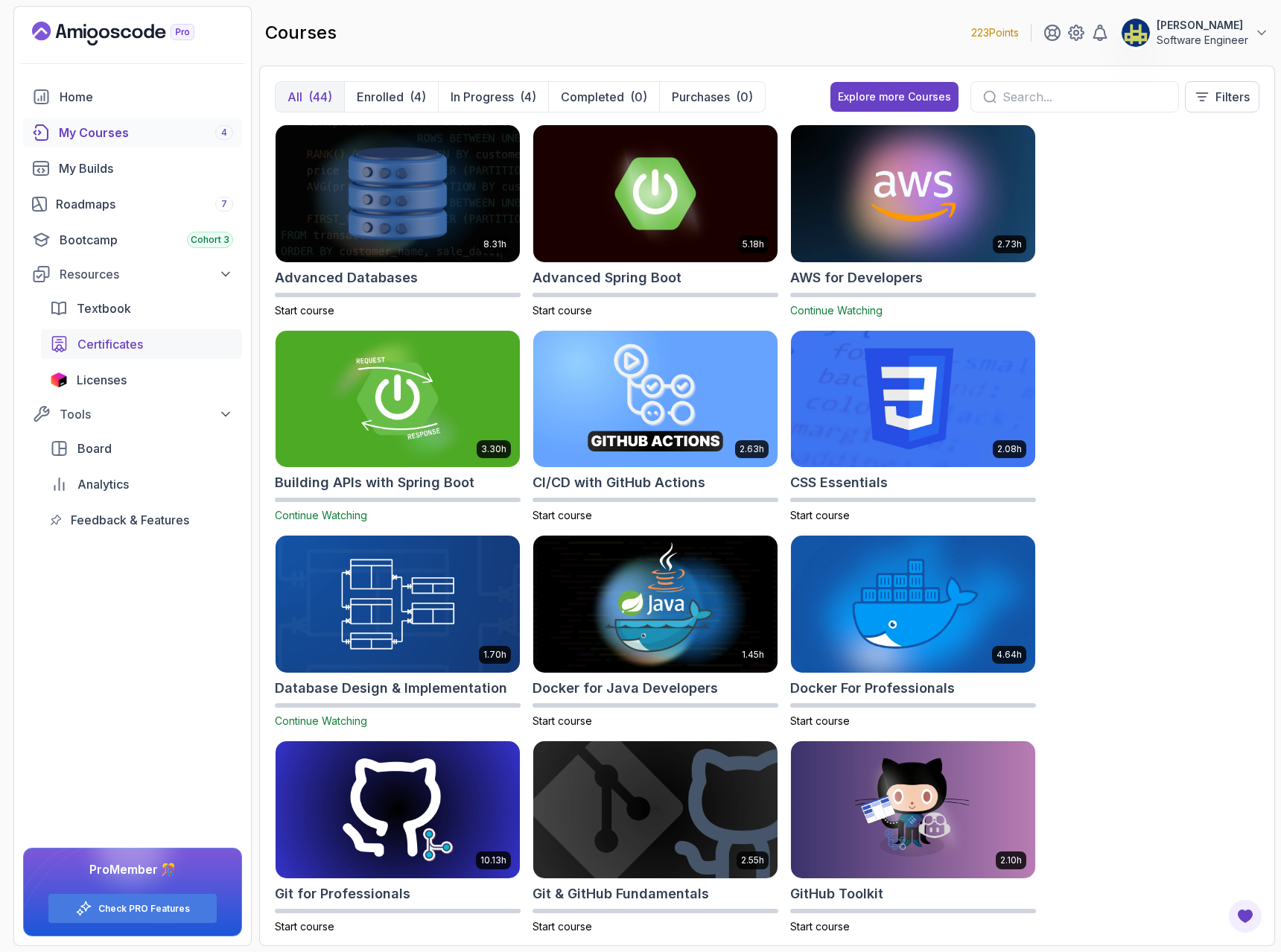
click at [121, 350] on span "Certificates" at bounding box center [109, 344] width 65 height 18
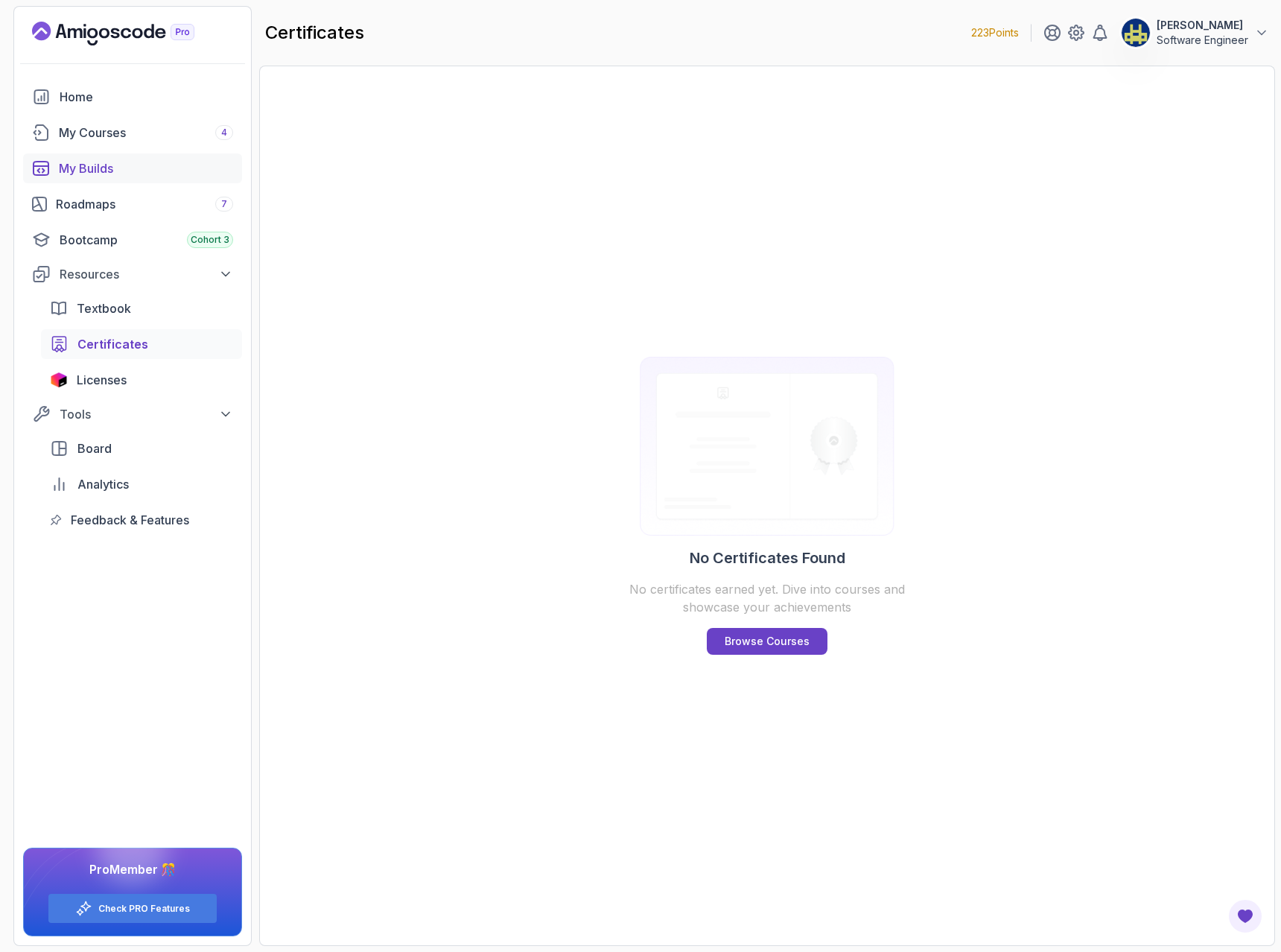
click at [71, 172] on div "My Builds" at bounding box center [145, 169] width 175 height 18
